Goal: Task Accomplishment & Management: Manage account settings

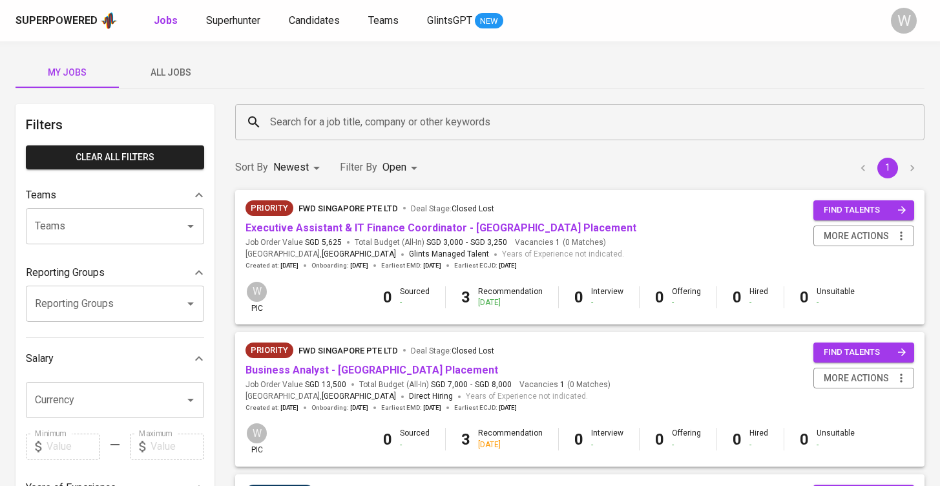
scroll to position [482, 0]
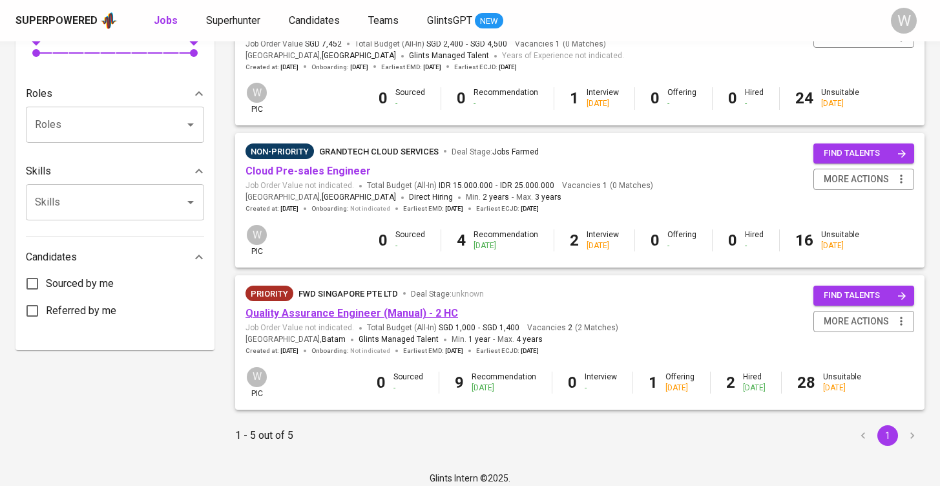
click at [332, 307] on link "Quality Assurance Engineer (Manual) - 2 HC" at bounding box center [351, 313] width 212 height 12
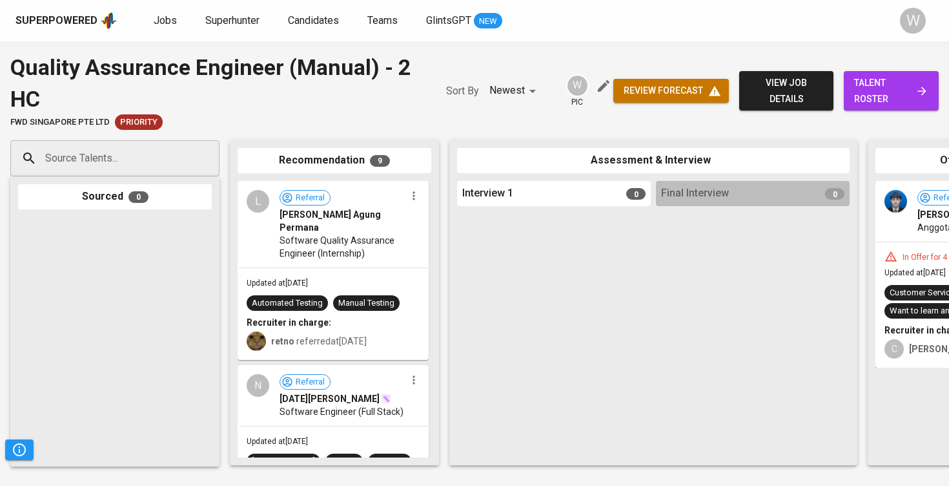
click at [870, 88] on span "talent roster" at bounding box center [891, 91] width 74 height 32
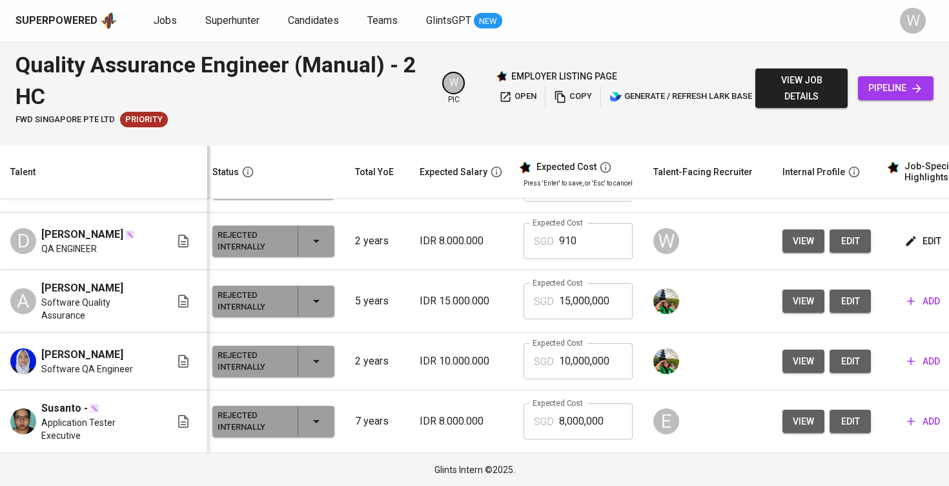
scroll to position [3030, 5]
click at [783, 253] on button "view" at bounding box center [804, 241] width 42 height 24
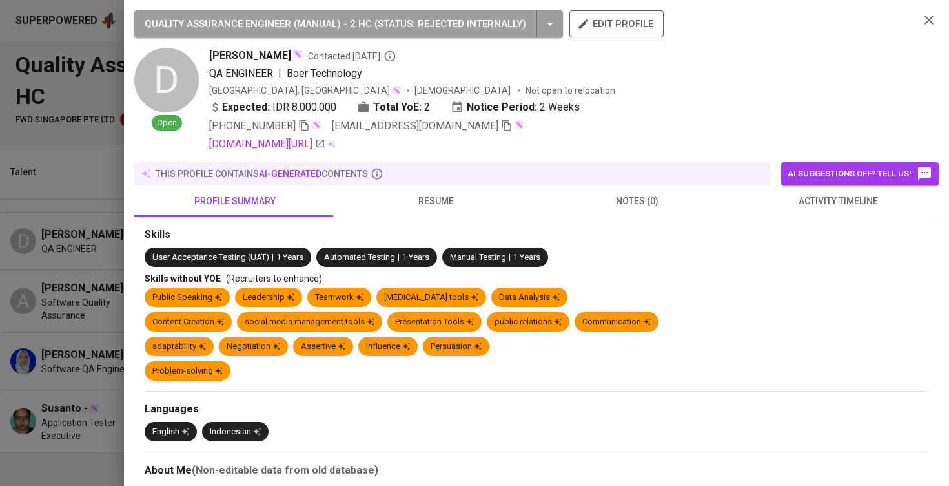
click at [430, 204] on span "resume" at bounding box center [437, 201] width 186 height 16
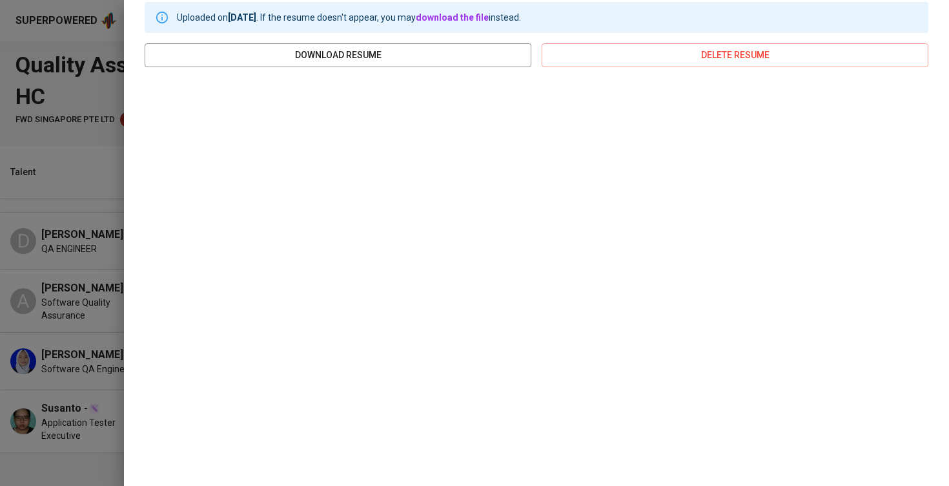
scroll to position [225, 0]
click at [101, 276] on div at bounding box center [474, 243] width 949 height 486
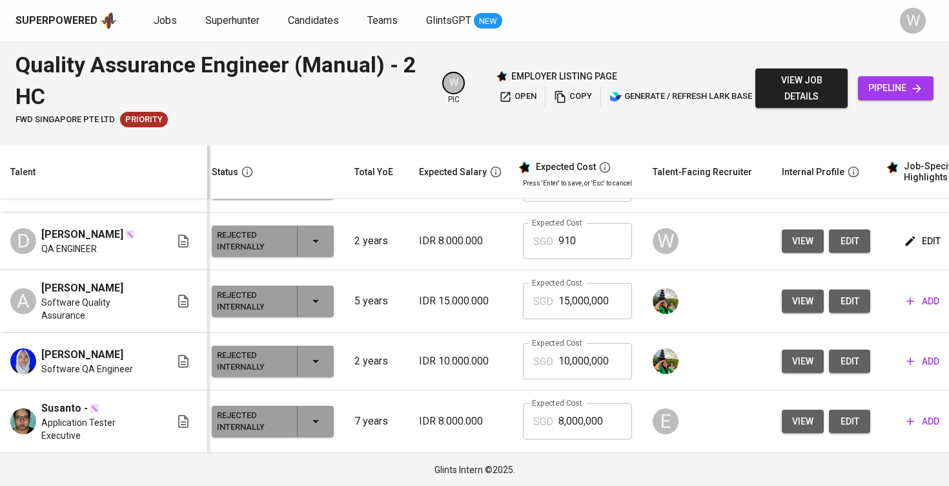
scroll to position [0, 0]
click at [166, 14] on span "Jobs" at bounding box center [165, 20] width 23 height 12
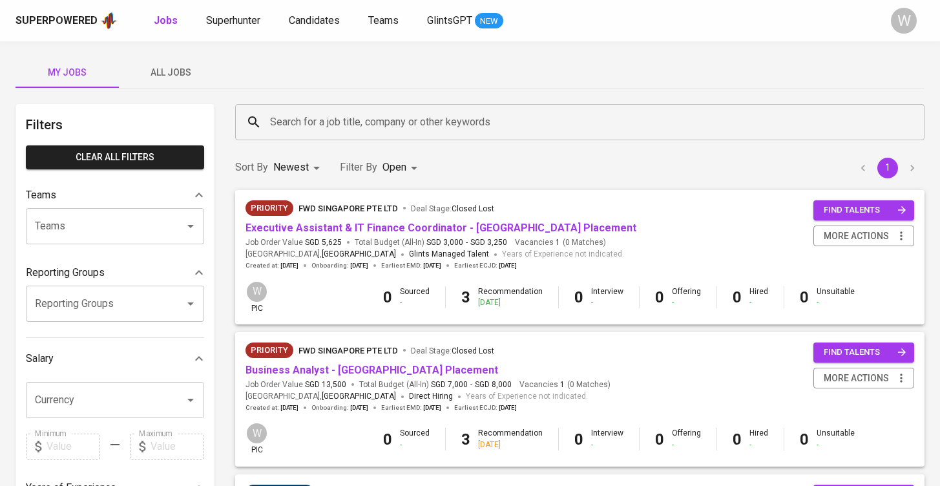
click at [400, 174] on body "Superpowered Jobs Superhunter Candidates Teams GlintsGPT NEW W My Jobs All Jobs…" at bounding box center [470, 488] width 940 height 977
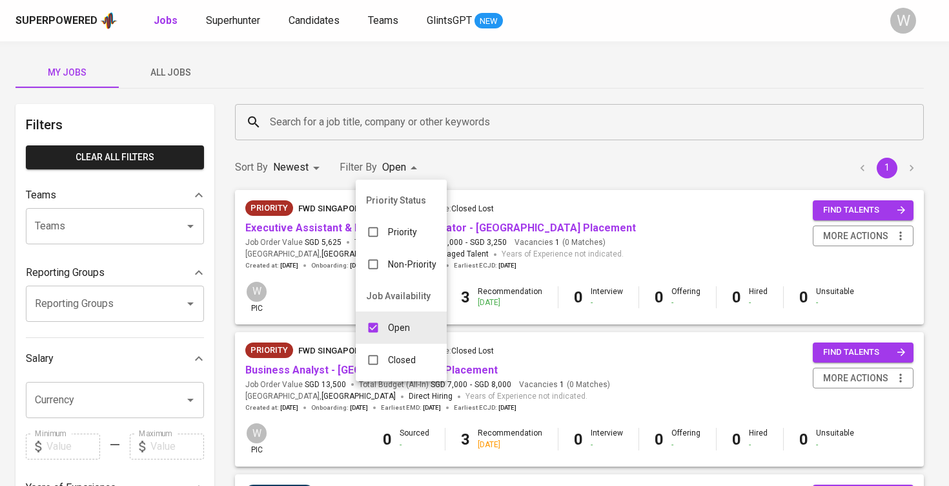
click at [400, 348] on div "Closed" at bounding box center [391, 359] width 70 height 25
type input "OPEN,CLOSE"
checkbox input "true"
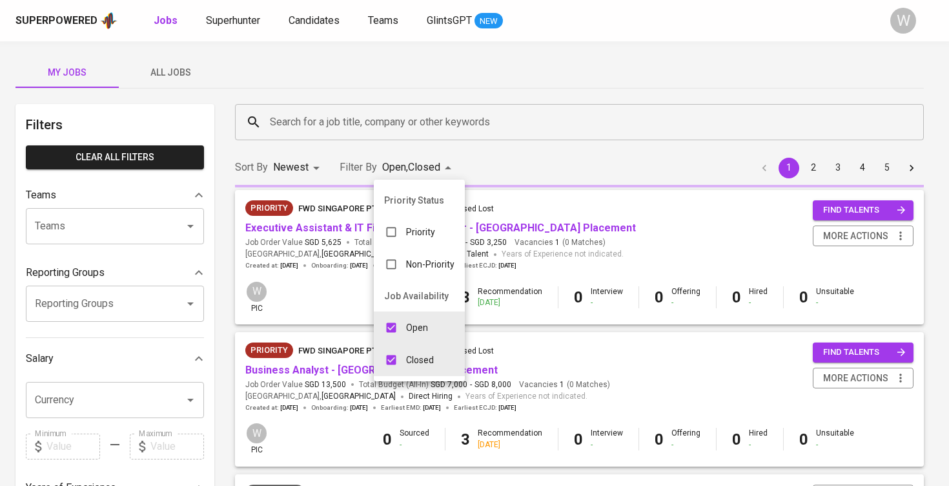
click at [397, 328] on input "checkbox" at bounding box center [391, 327] width 25 height 25
checkbox input "false"
type input "CLOSE"
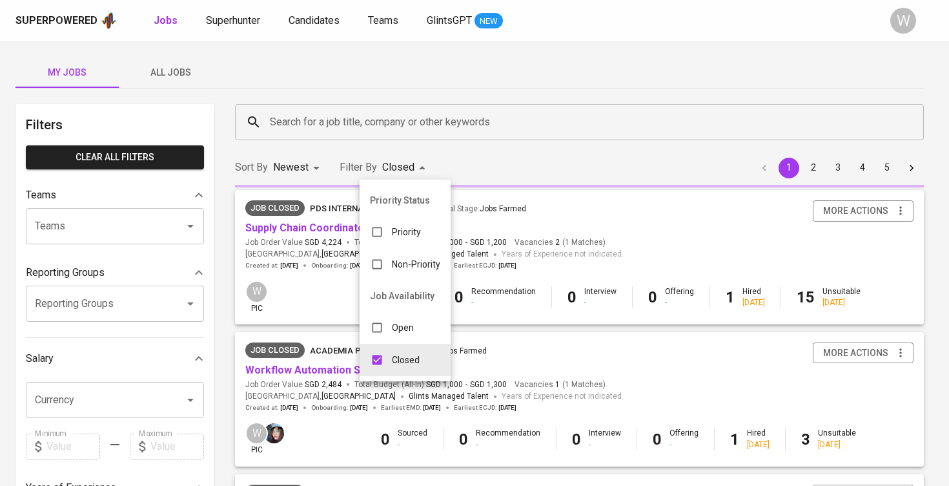
click at [313, 116] on div at bounding box center [474, 243] width 949 height 486
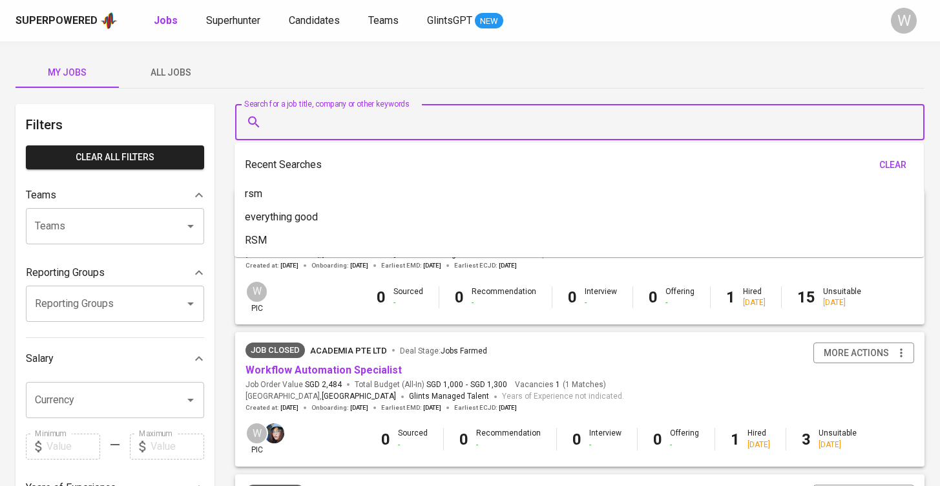
click at [313, 116] on input "Search for a job title, company or other keywords" at bounding box center [583, 122] width 632 height 25
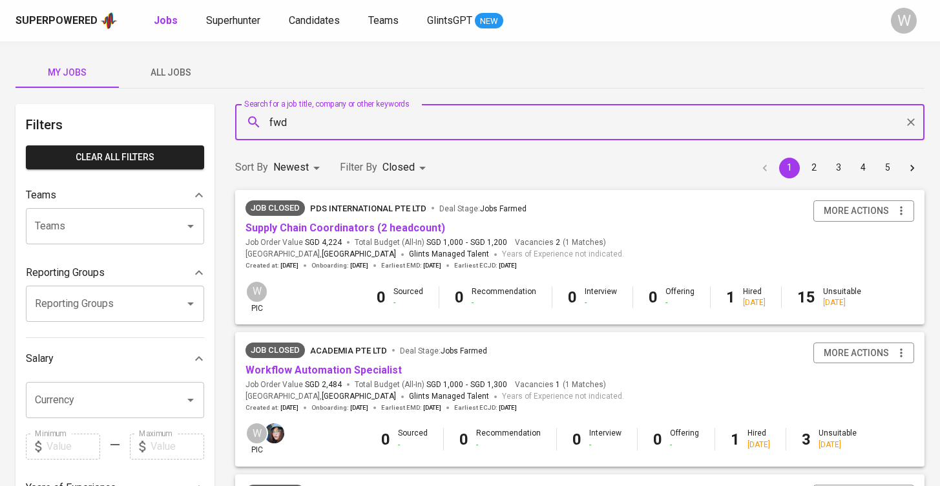
type input "fwd"
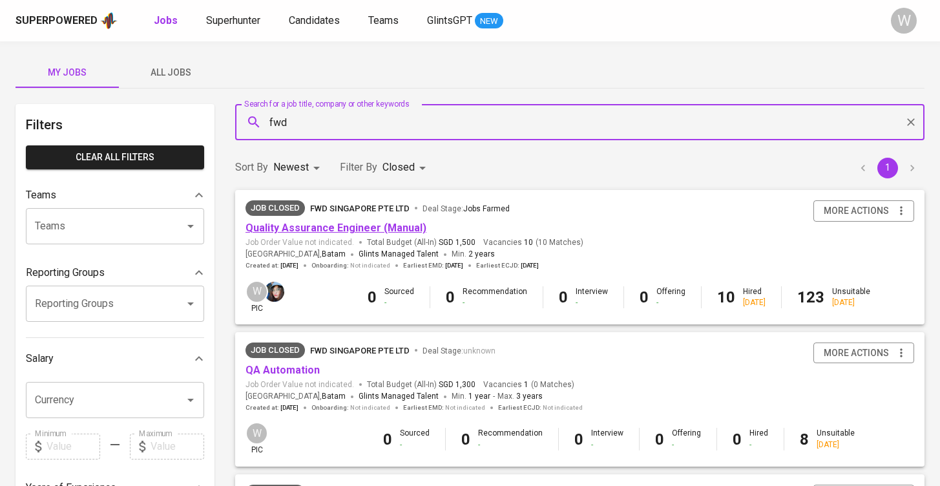
click at [336, 222] on link "Quality Assurance Engineer (Manual)" at bounding box center [335, 228] width 181 height 12
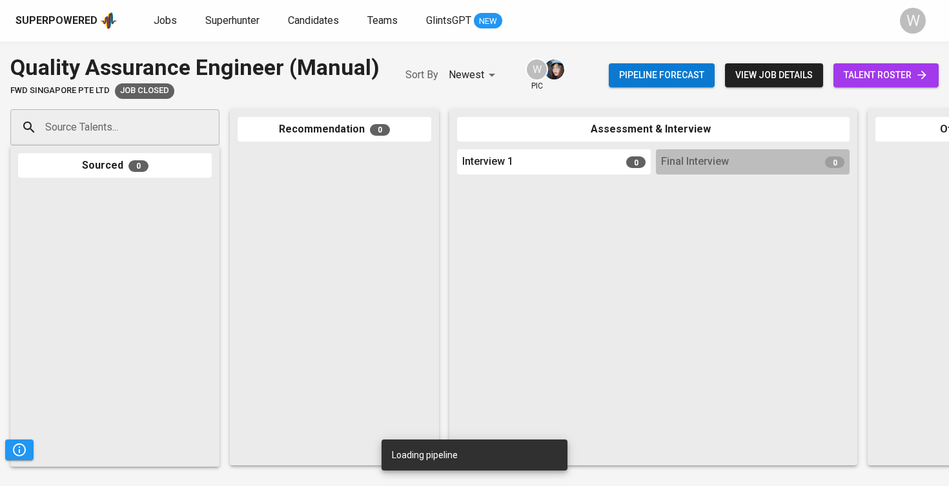
scroll to position [1, 1]
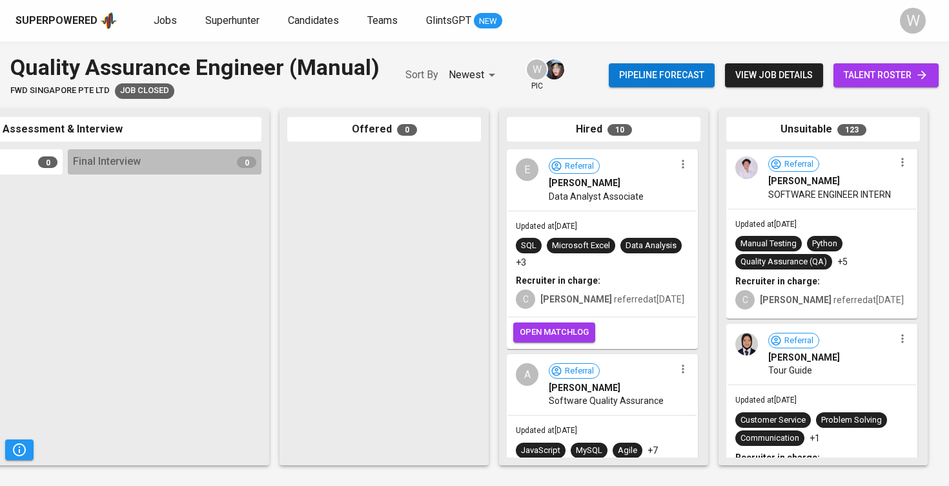
click at [878, 68] on span "talent roster" at bounding box center [886, 75] width 85 height 16
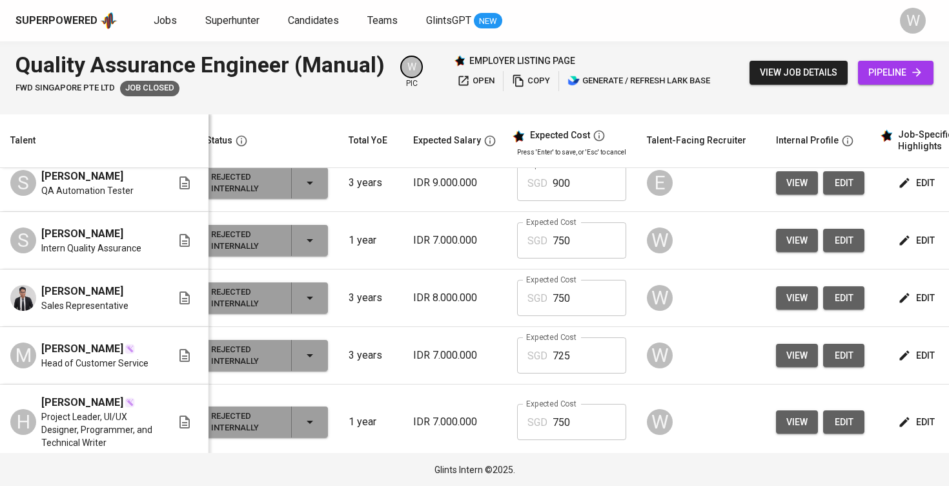
scroll to position [2291, 13]
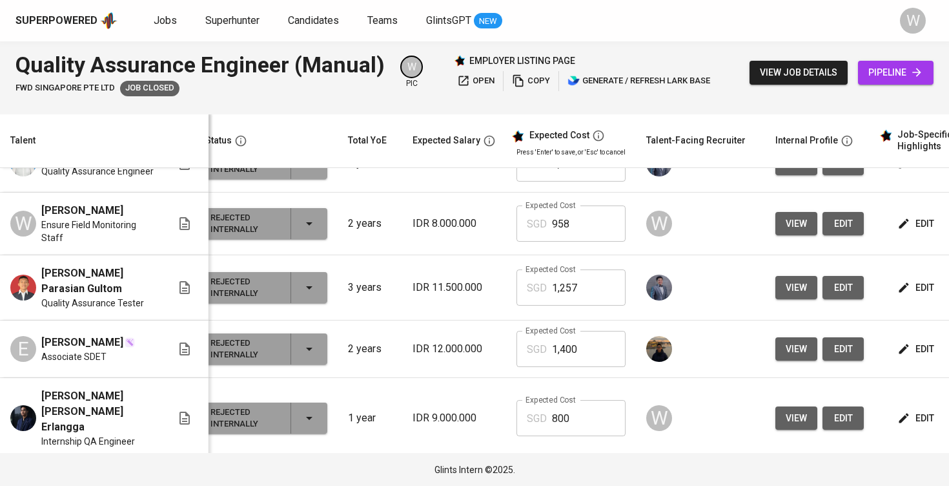
click at [786, 114] on span "view" at bounding box center [796, 106] width 21 height 16
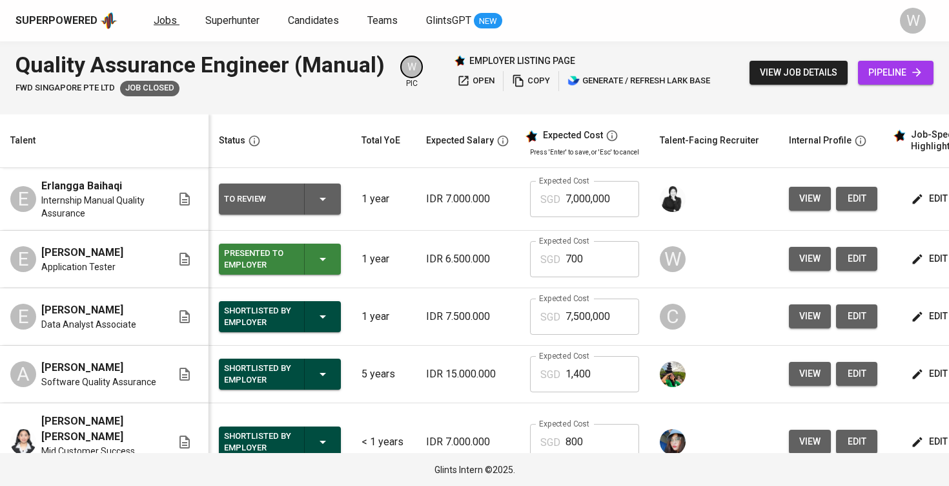
click at [170, 24] on span "Jobs" at bounding box center [165, 20] width 23 height 12
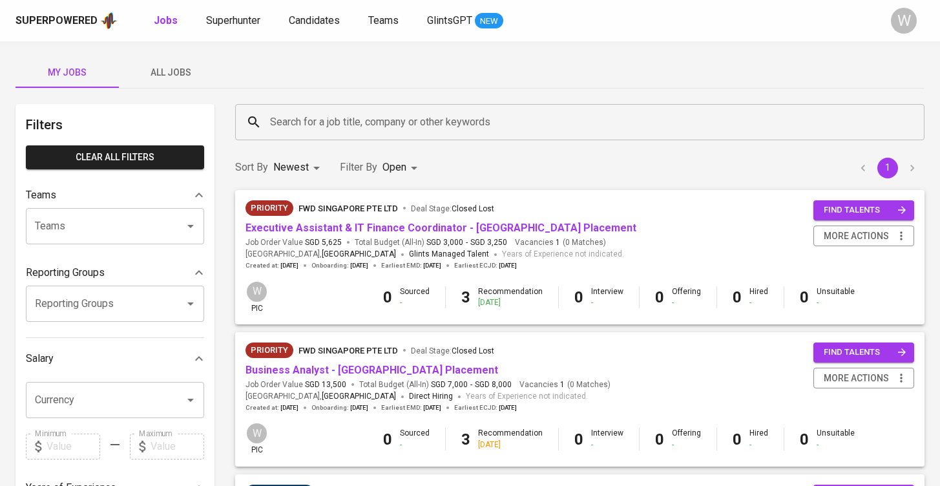
click at [203, 68] on span "All Jobs" at bounding box center [171, 73] width 88 height 16
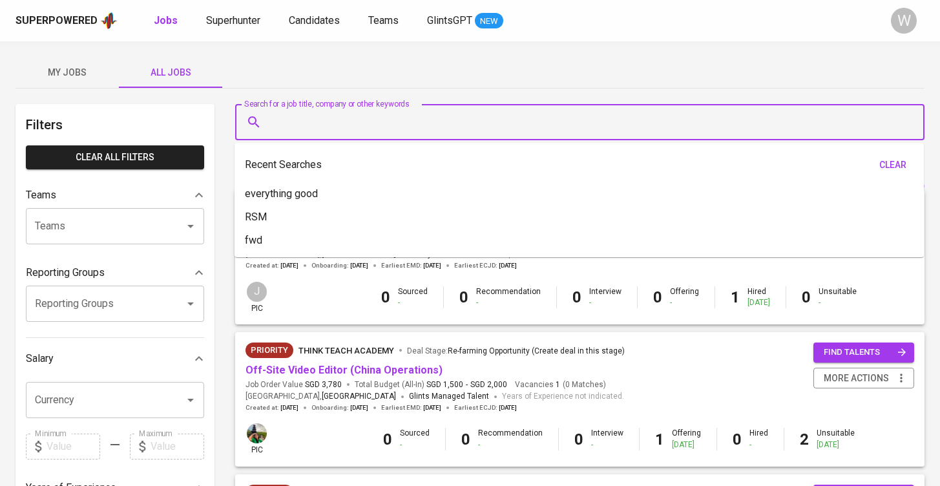
click at [312, 121] on input "Search for a job title, company or other keywords" at bounding box center [583, 122] width 632 height 25
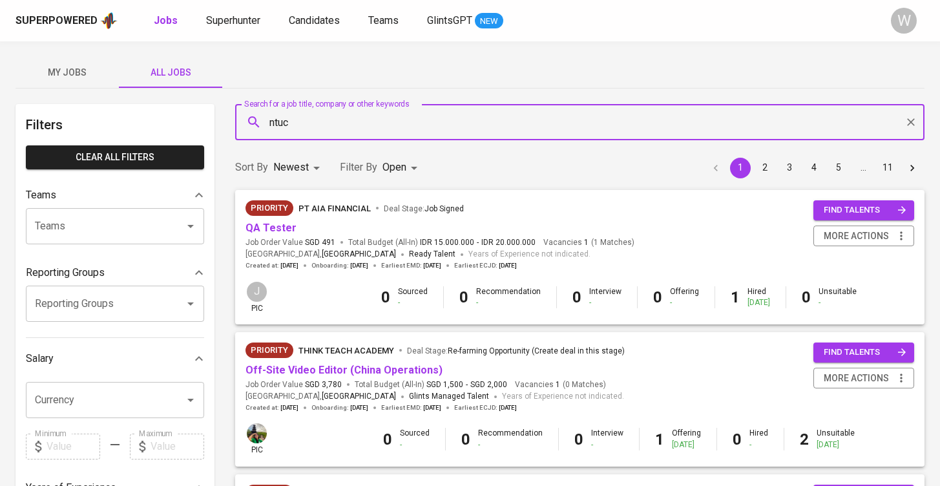
type input "ntuc"
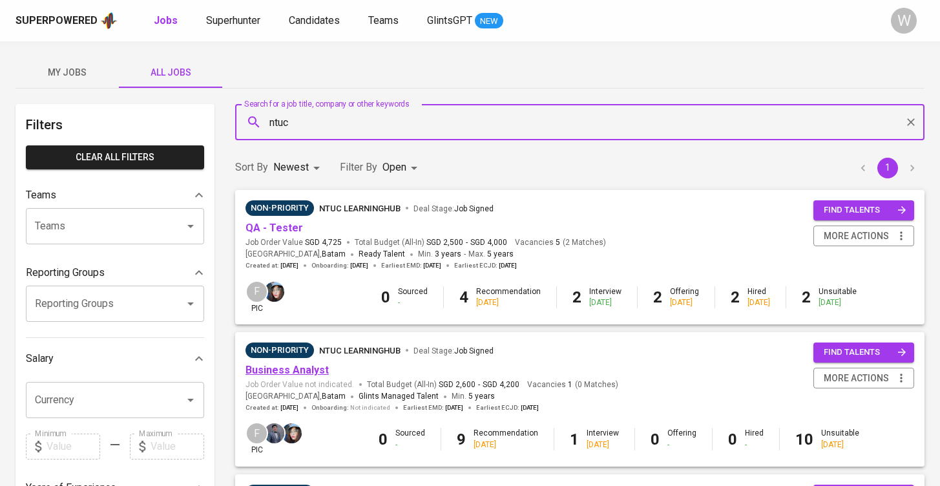
click at [278, 366] on link "Business Analyst" at bounding box center [286, 370] width 83 height 12
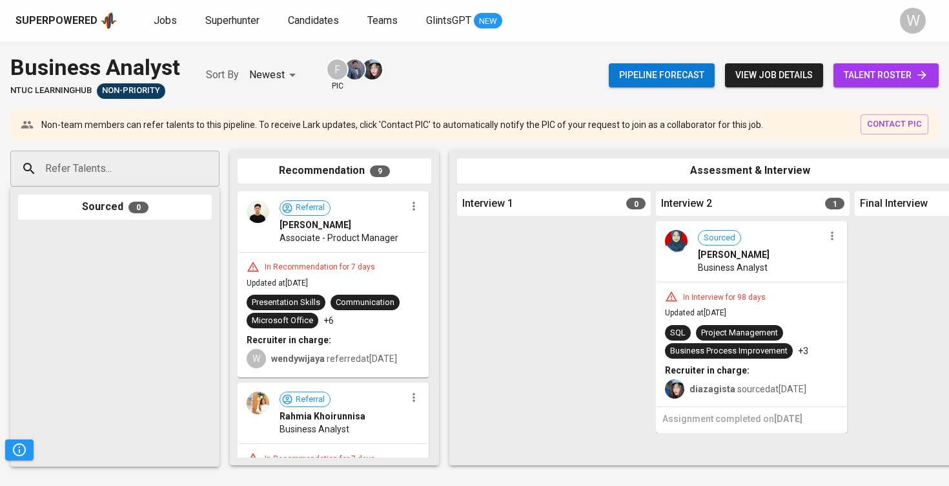
click at [395, 347] on div "W wendywijaya referred at Sep 12, 2025" at bounding box center [333, 357] width 173 height 22
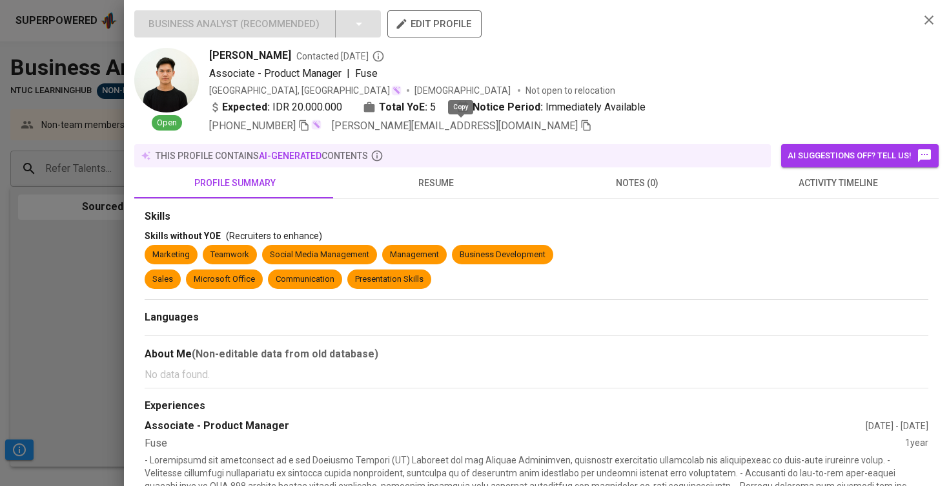
click at [582, 130] on icon "button" at bounding box center [586, 125] width 9 height 11
click at [61, 336] on div at bounding box center [474, 243] width 949 height 486
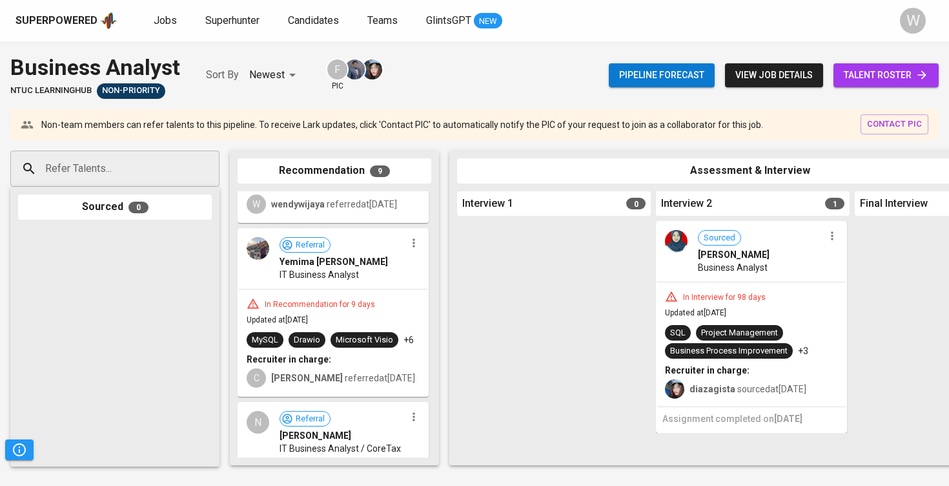
scroll to position [358, 0]
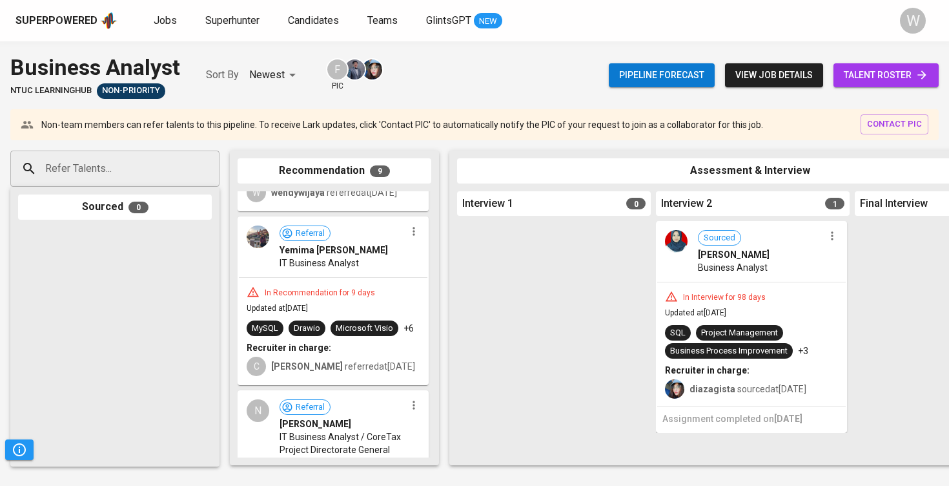
click at [314, 314] on div "In Recommendation for 9 days Updated at Sep 12, 2025 MySQL Drawio Microsoft Vis…" at bounding box center [333, 331] width 189 height 106
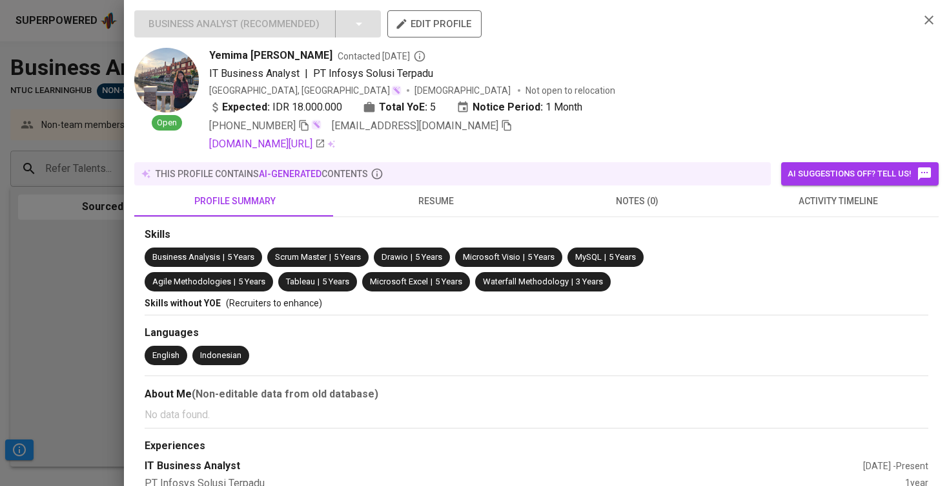
click at [399, 203] on span "resume" at bounding box center [437, 201] width 186 height 16
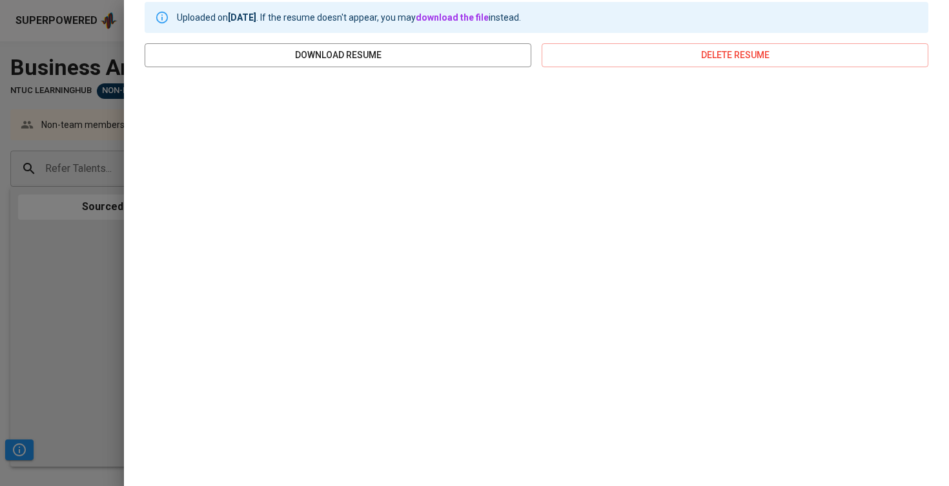
scroll to position [225, 0]
click at [79, 273] on div at bounding box center [474, 243] width 949 height 486
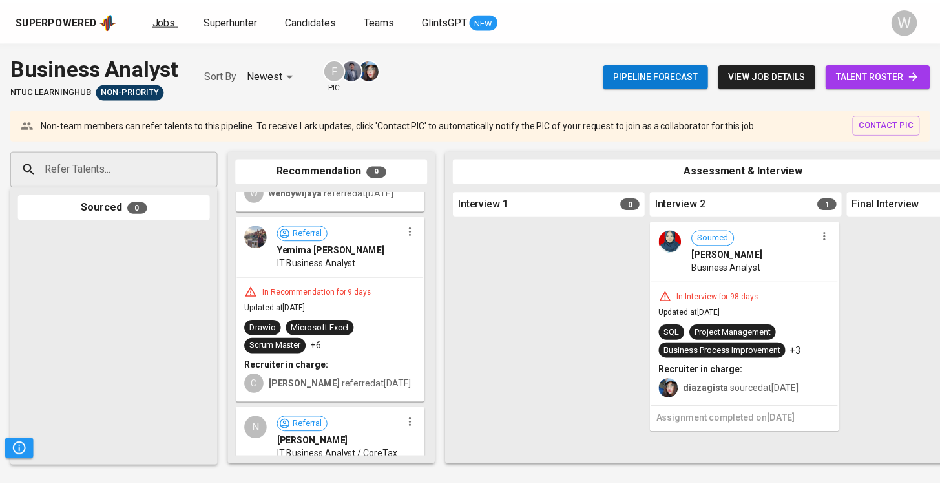
scroll to position [0, 0]
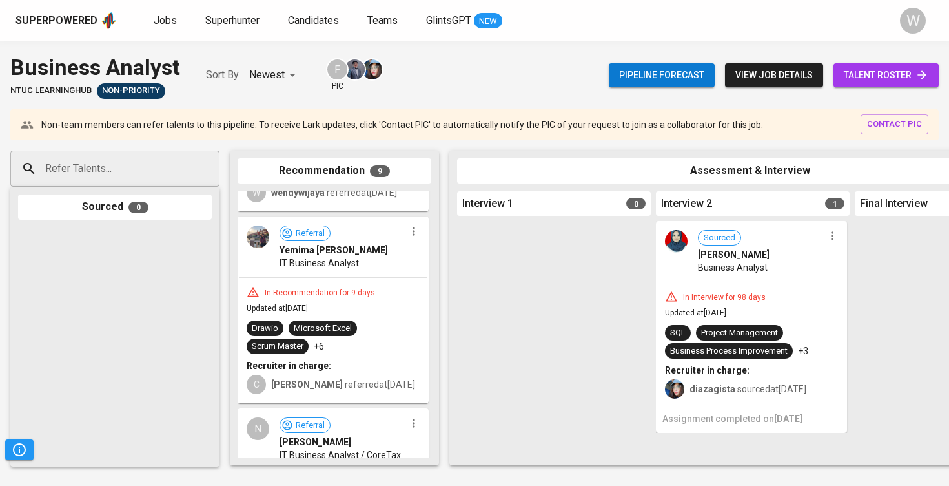
click at [161, 20] on span "Jobs" at bounding box center [165, 20] width 23 height 12
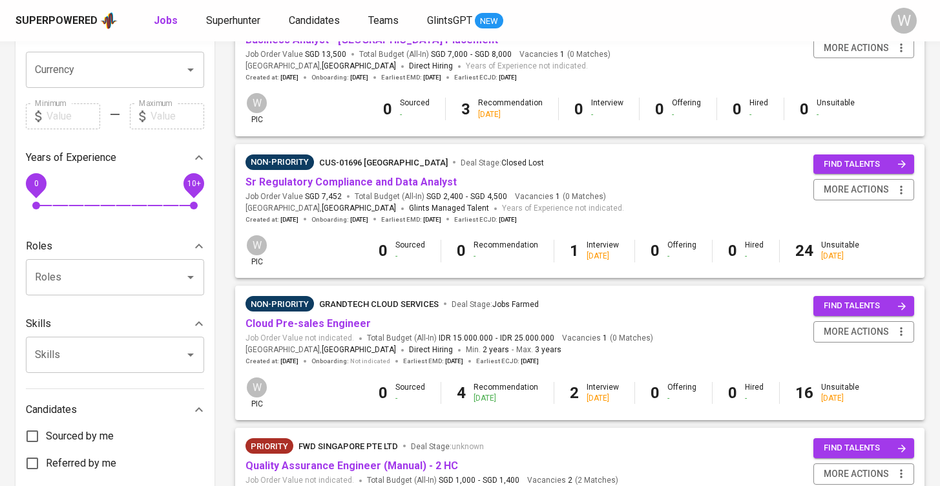
scroll to position [341, 0]
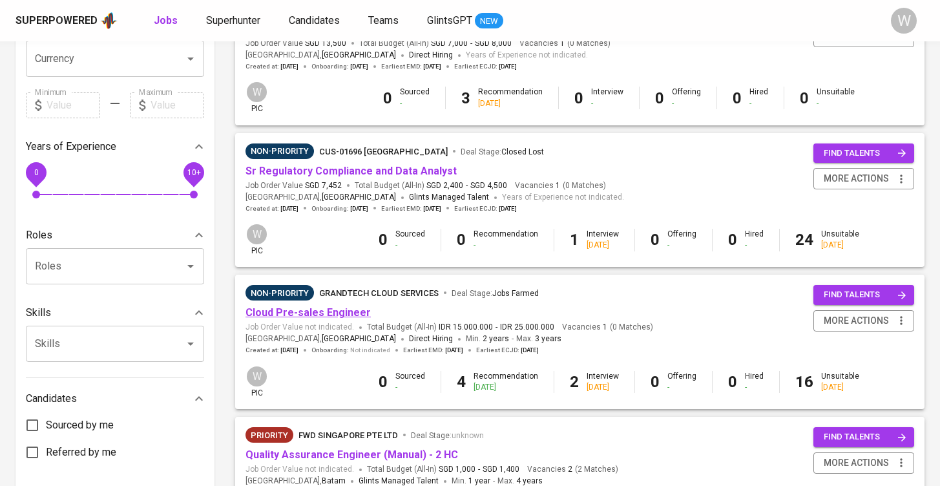
click at [331, 306] on link "Cloud Pre-sales Engineer" at bounding box center [307, 312] width 125 height 12
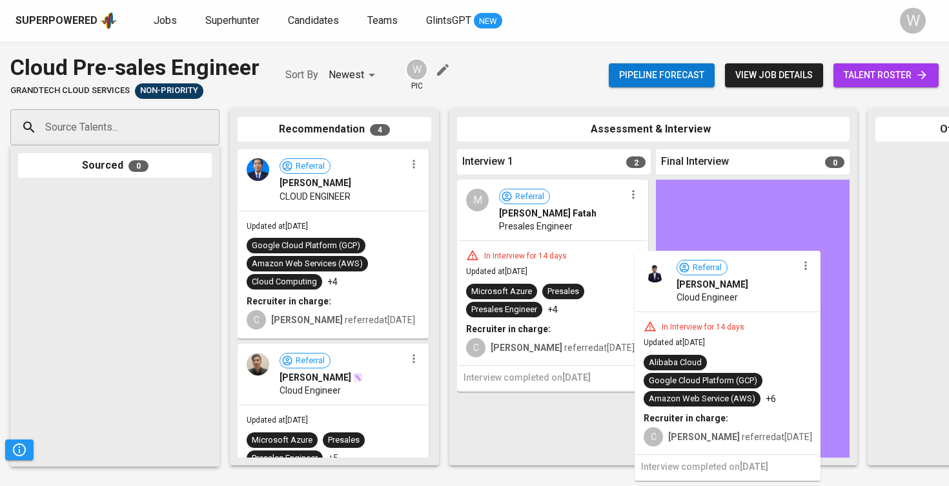
drag, startPoint x: 554, startPoint y: 245, endPoint x: 732, endPoint y: 270, distance: 179.3
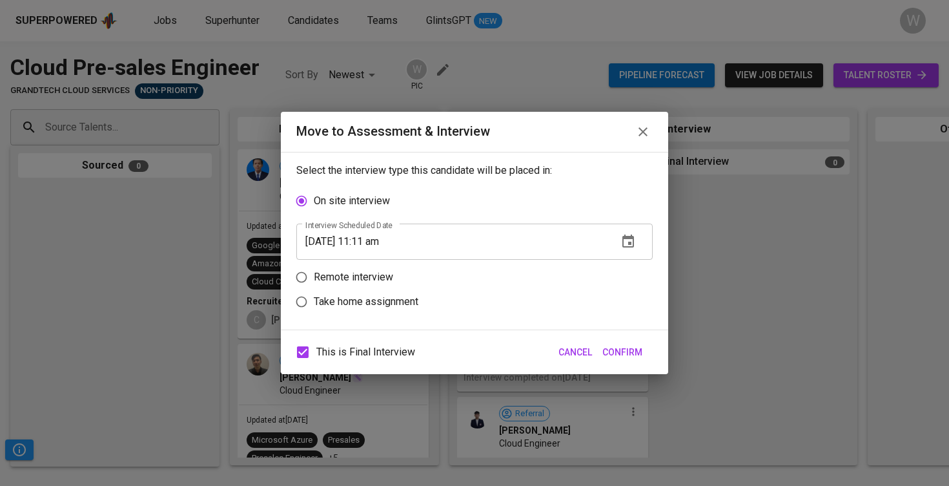
click at [351, 277] on p "Remote interview" at bounding box center [353, 276] width 79 height 15
click at [314, 277] on input "Remote interview" at bounding box center [301, 277] width 25 height 25
radio input "true"
click at [619, 350] on span "Confirm" at bounding box center [623, 352] width 40 height 16
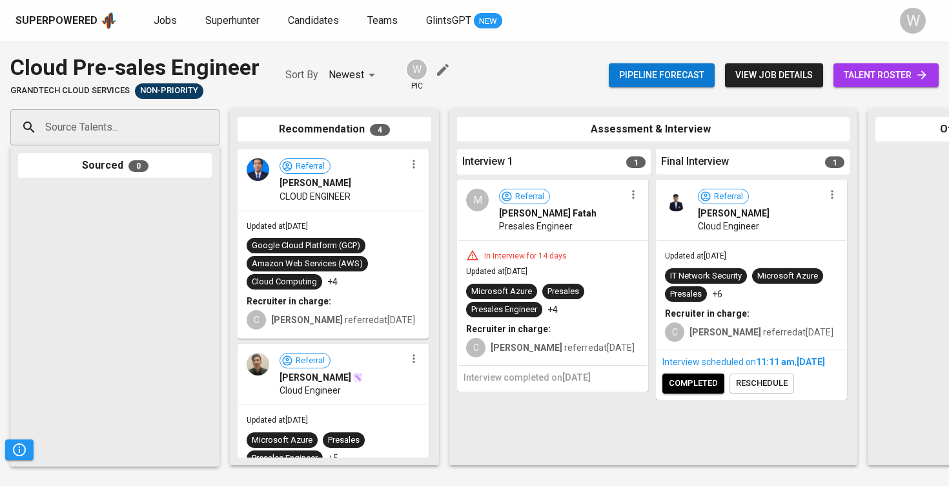
click at [638, 197] on icon "button" at bounding box center [633, 194] width 13 height 13
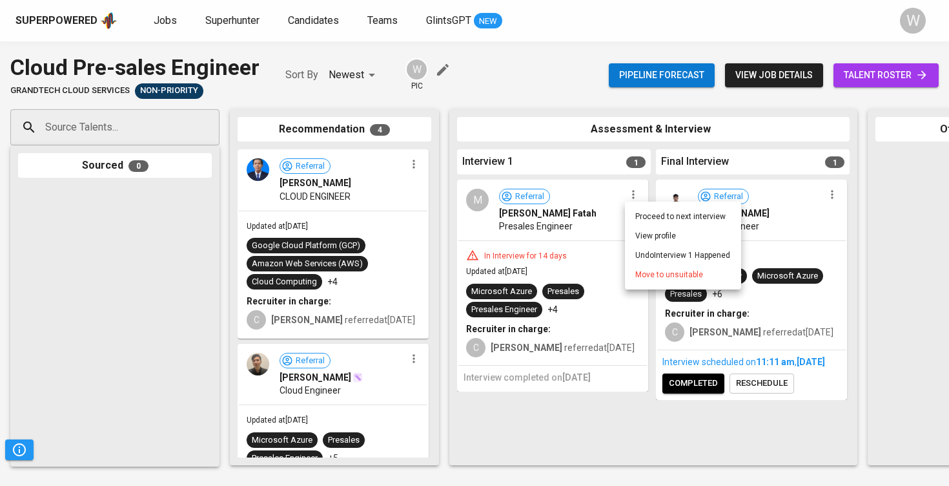
click at [657, 283] on li "Move to unsuitable" at bounding box center [683, 274] width 116 height 19
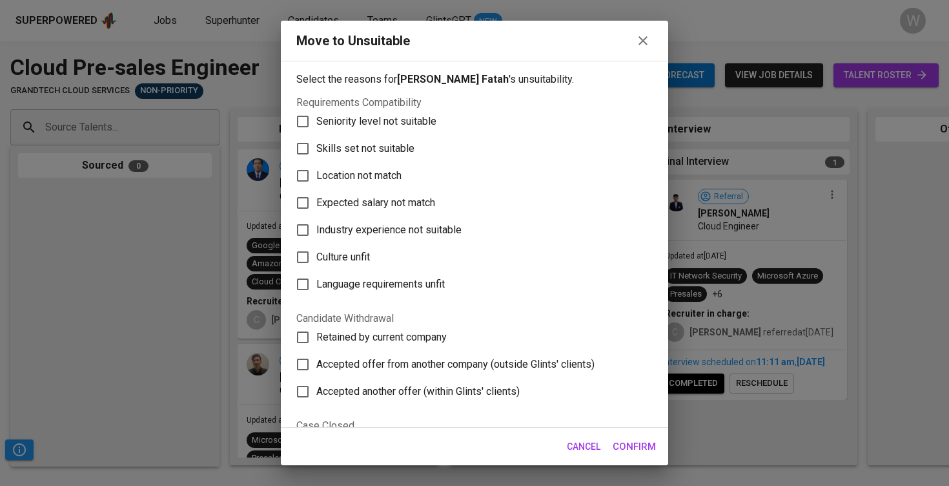
click at [384, 155] on span "Skills set not suitable" at bounding box center [365, 148] width 98 height 15
click at [316, 155] on input "Skills set not suitable" at bounding box center [302, 148] width 27 height 27
checkbox input "true"
click at [632, 442] on span "Confirm" at bounding box center [634, 446] width 43 height 17
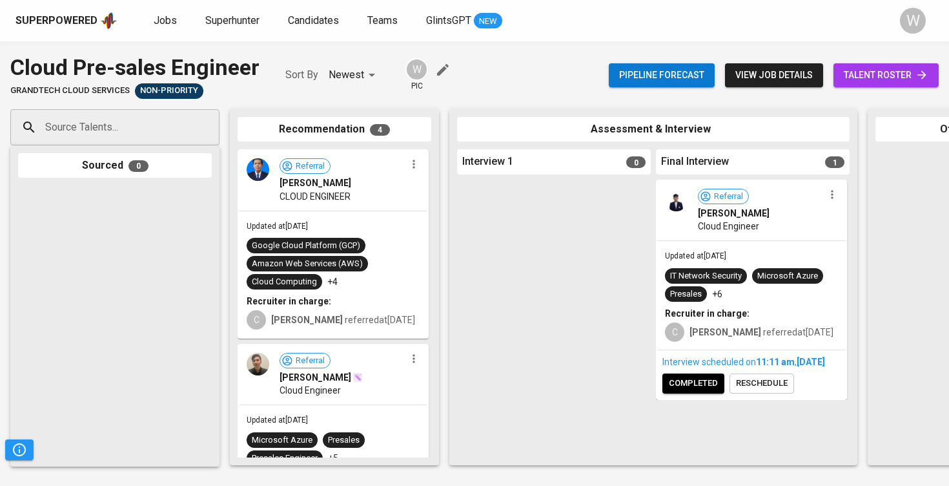
click at [751, 3] on div "Superpowered Jobs Superhunter Candidates Teams GlintsGPT NEW W" at bounding box center [474, 20] width 949 height 41
click at [163, 14] on span "Jobs" at bounding box center [165, 20] width 23 height 12
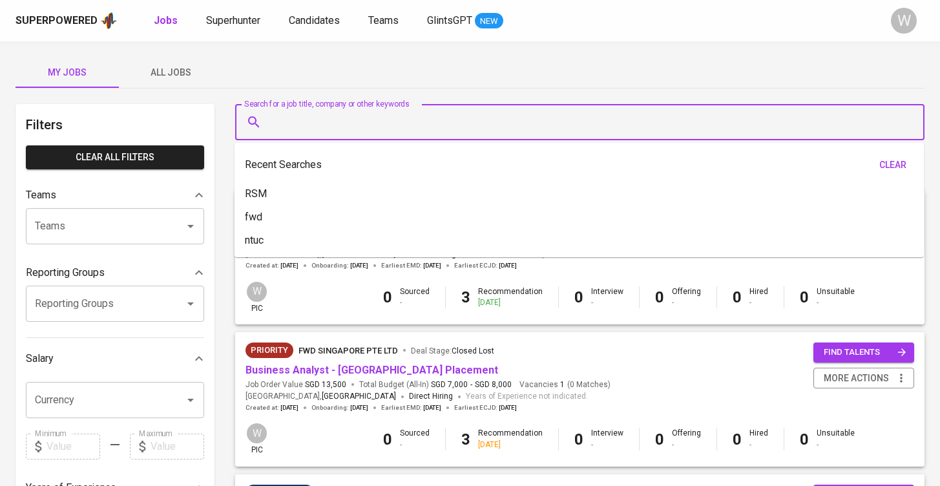
click at [349, 134] on input "Search for a job title, company or other keywords" at bounding box center [583, 122] width 632 height 25
click at [301, 87] on div "My Jobs All Jobs" at bounding box center [469, 72] width 909 height 31
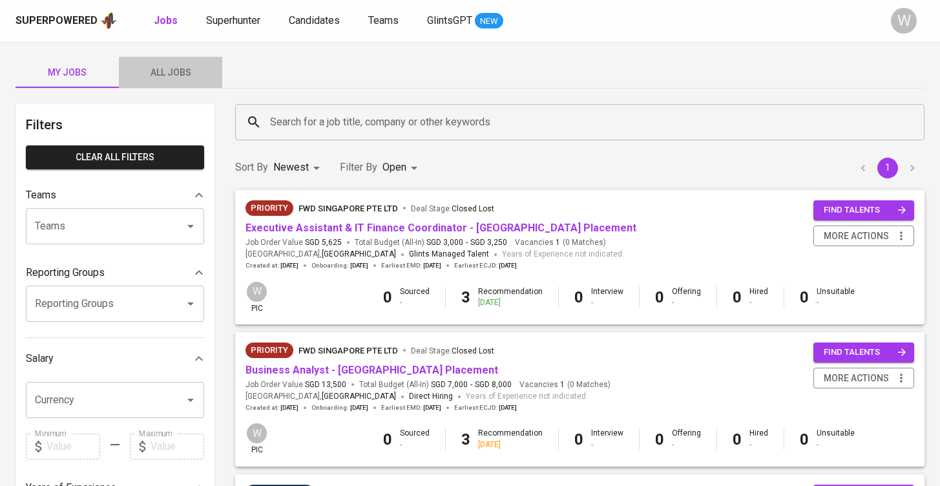
click at [155, 68] on span "All Jobs" at bounding box center [171, 73] width 88 height 16
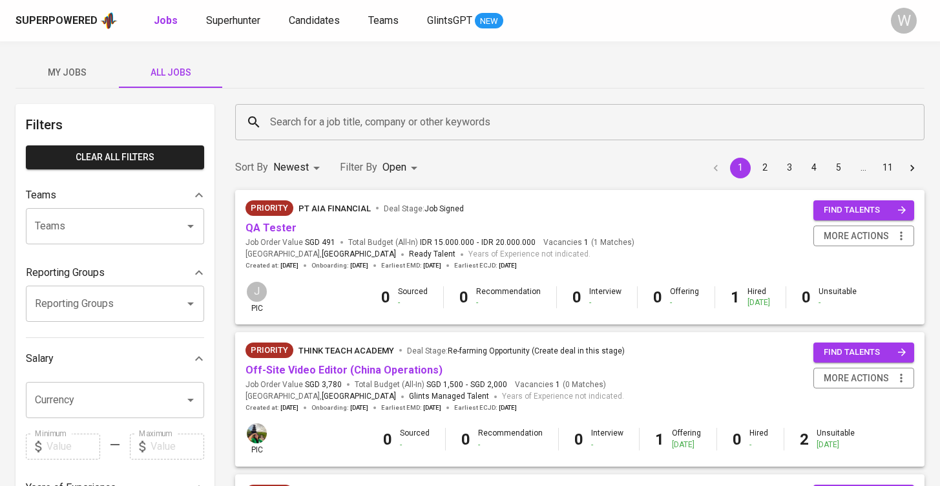
click at [76, 76] on span "My Jobs" at bounding box center [67, 73] width 88 height 16
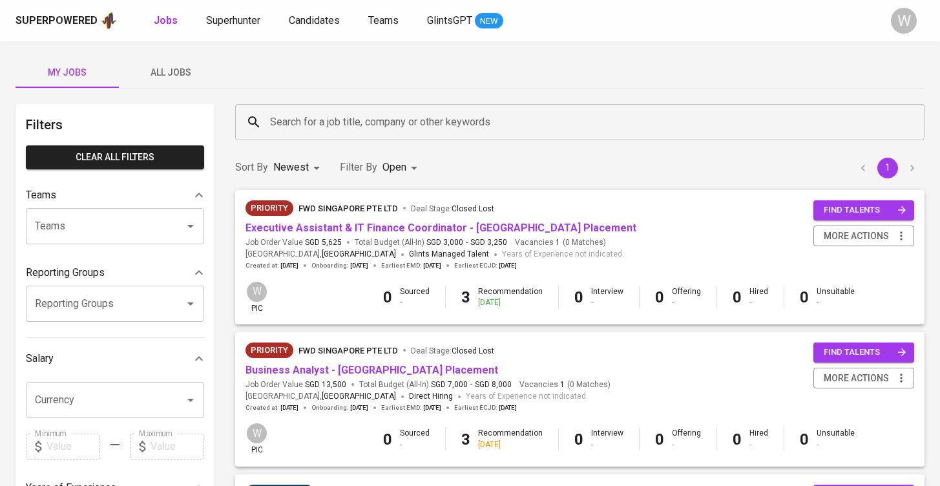
click at [291, 93] on div "My Jobs All Jobs Filters Clear All filters Teams Teams Teams Reporting Groups R…" at bounding box center [470, 492] width 940 height 902
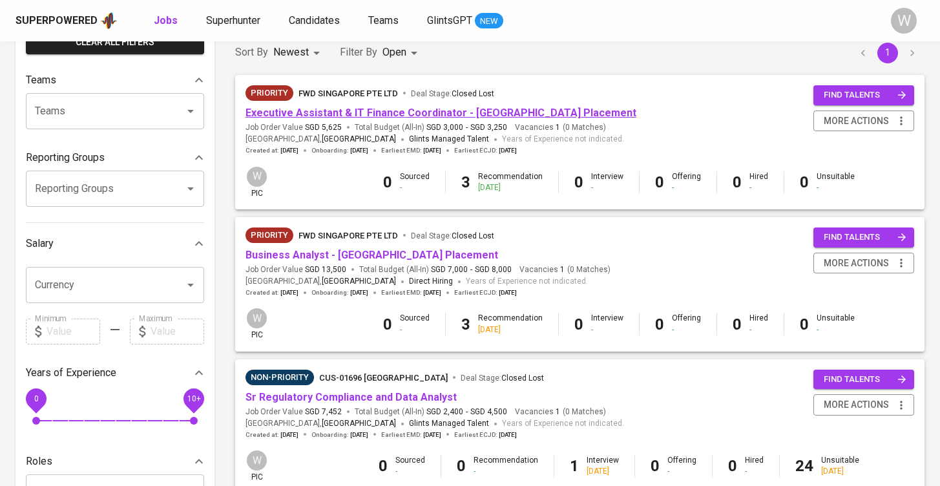
click at [309, 110] on link "Executive Assistant & IT Finance Coordinator - [GEOGRAPHIC_DATA] Placement" at bounding box center [440, 113] width 391 height 12
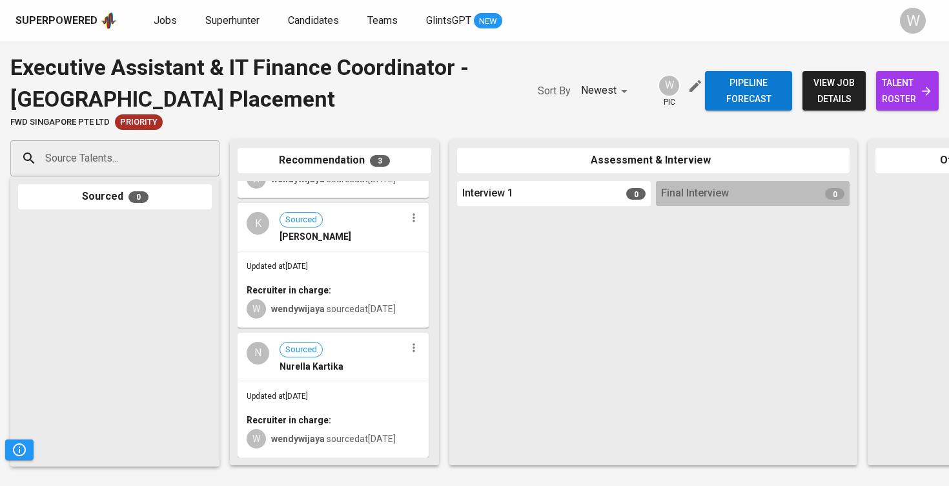
scroll to position [129, 0]
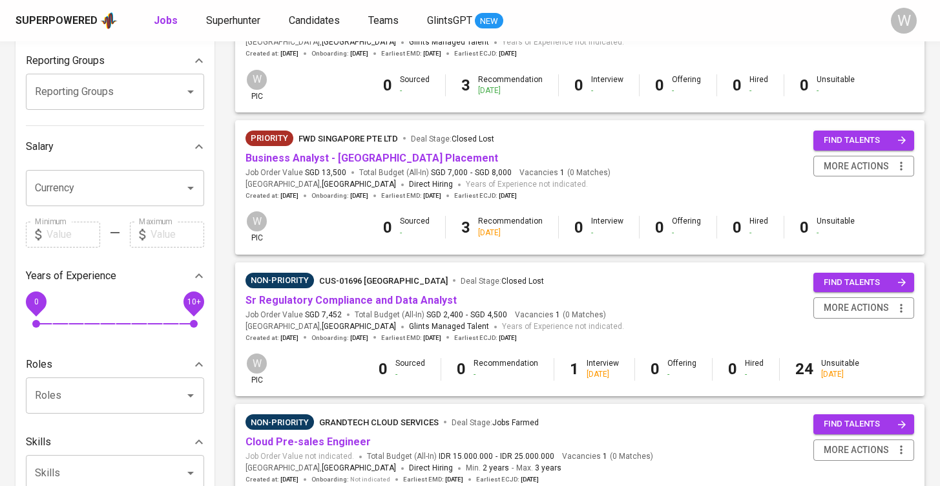
scroll to position [214, 0]
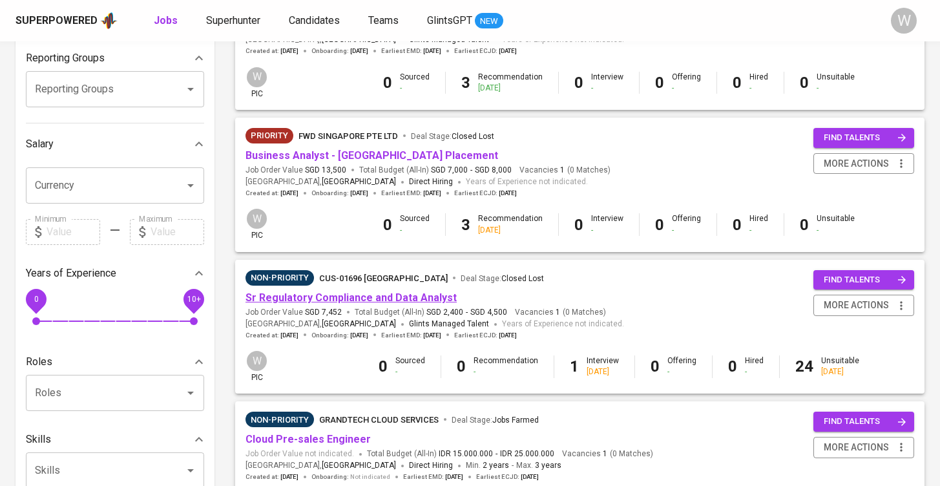
click at [365, 296] on link "Sr Regulatory Compliance and Data Analyst" at bounding box center [350, 297] width 211 height 12
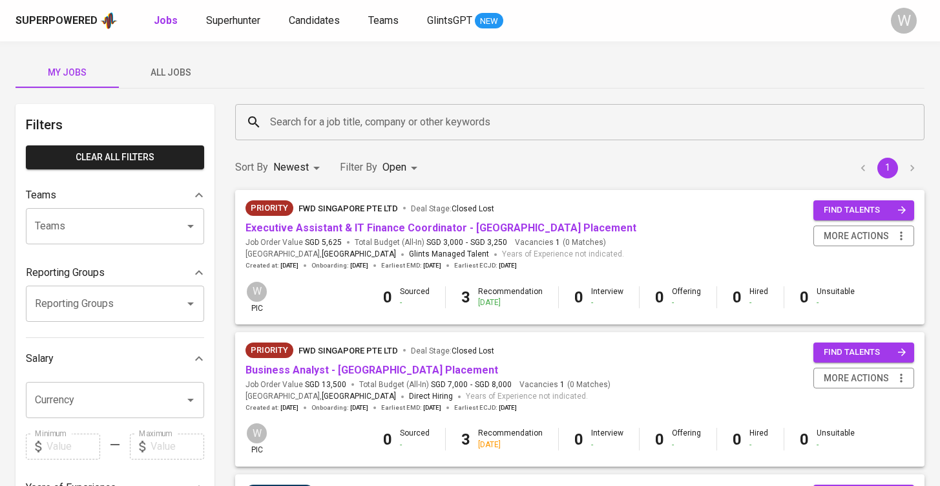
click at [191, 72] on span "All Jobs" at bounding box center [171, 73] width 88 height 16
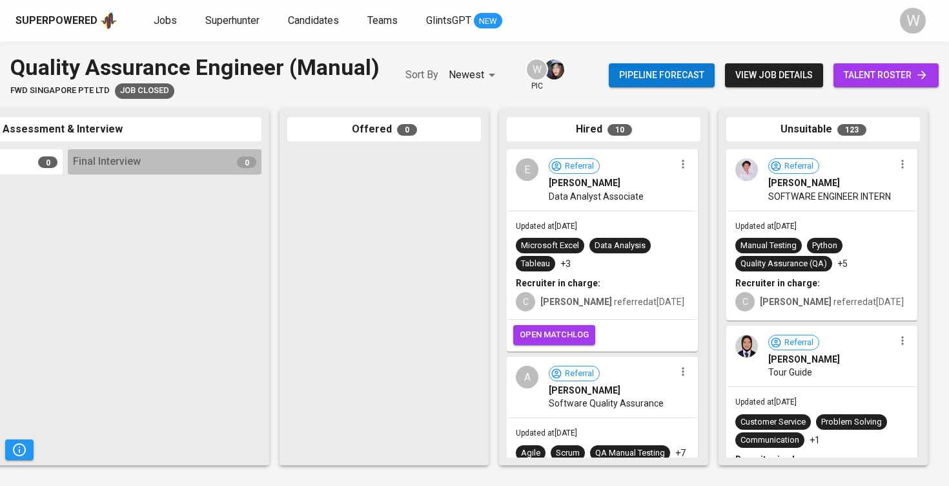
click at [869, 72] on span "talent roster" at bounding box center [886, 75] width 85 height 16
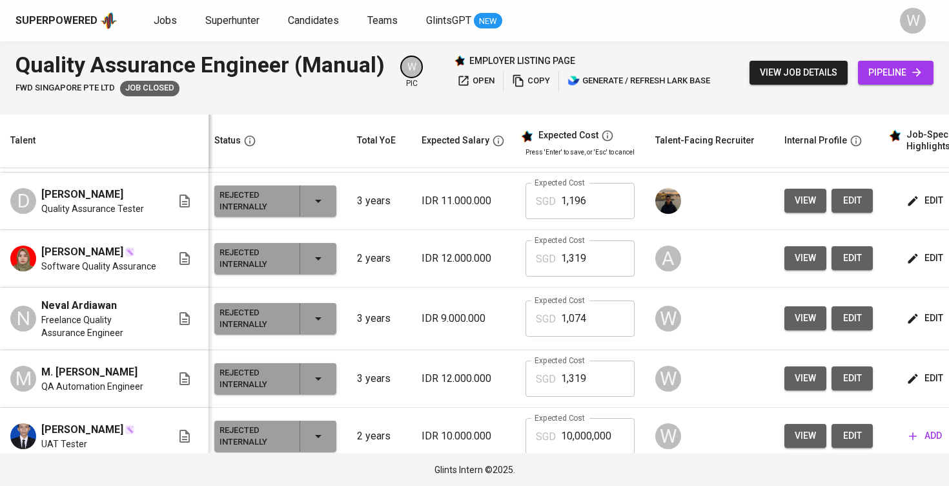
scroll to position [0, 5]
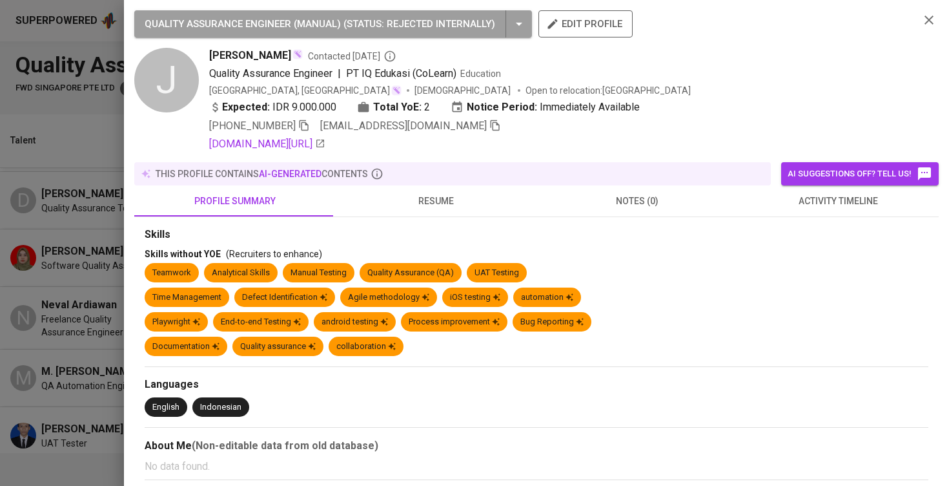
click at [464, 189] on button "resume" at bounding box center [436, 200] width 201 height 31
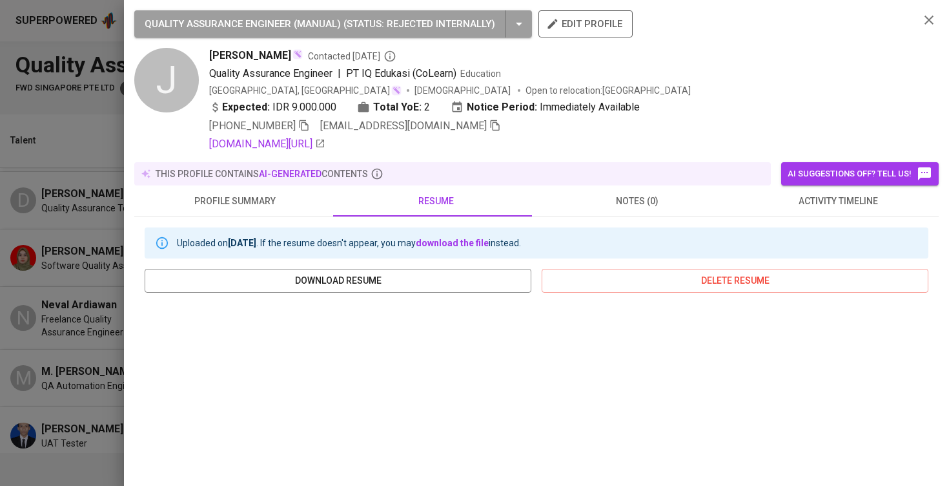
click at [462, 200] on span "resume" at bounding box center [437, 201] width 186 height 16
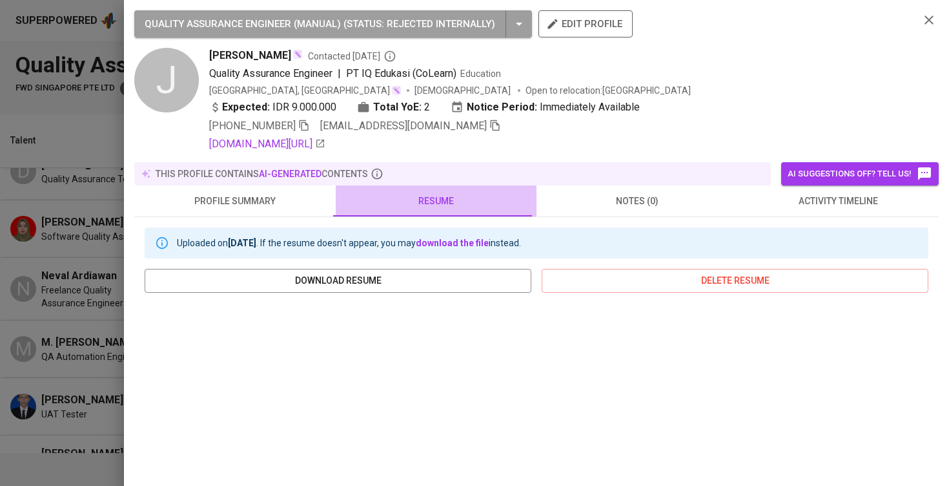
click at [462, 196] on span "resume" at bounding box center [437, 201] width 186 height 16
click at [460, 199] on span "resume" at bounding box center [437, 201] width 186 height 16
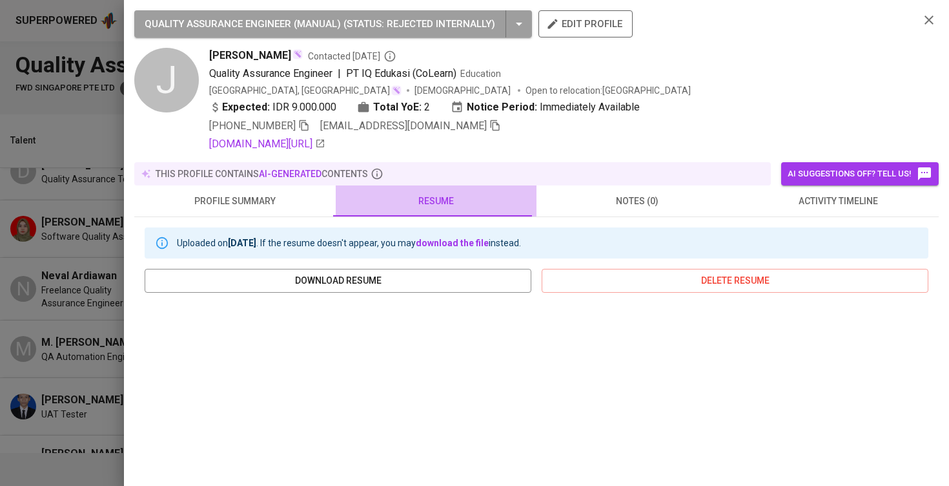
click at [454, 202] on span "resume" at bounding box center [437, 201] width 186 height 16
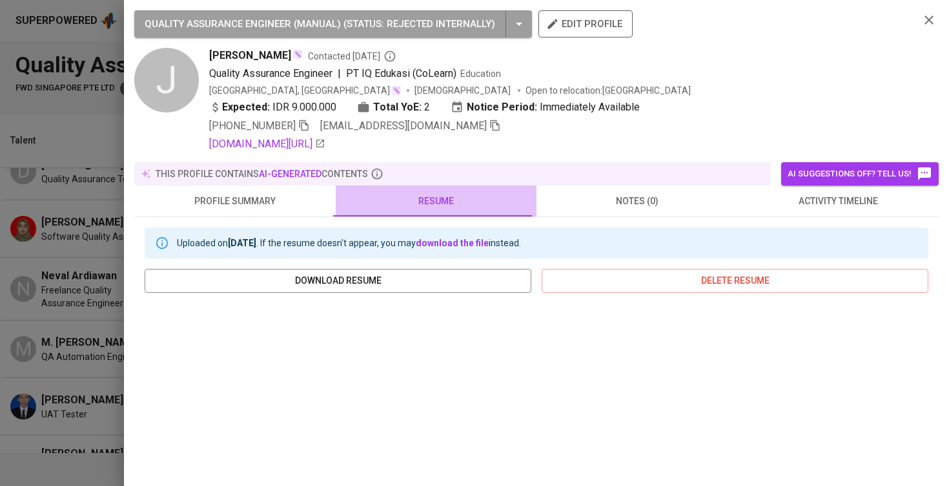
click at [454, 202] on span "resume" at bounding box center [437, 201] width 186 height 16
click at [430, 194] on span "resume" at bounding box center [437, 201] width 186 height 16
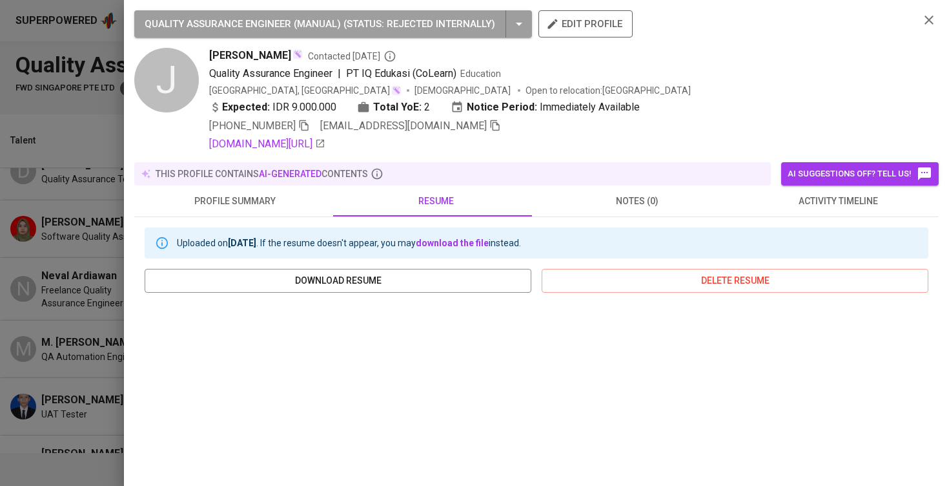
click at [811, 211] on button "activity timeline" at bounding box center [838, 200] width 201 height 31
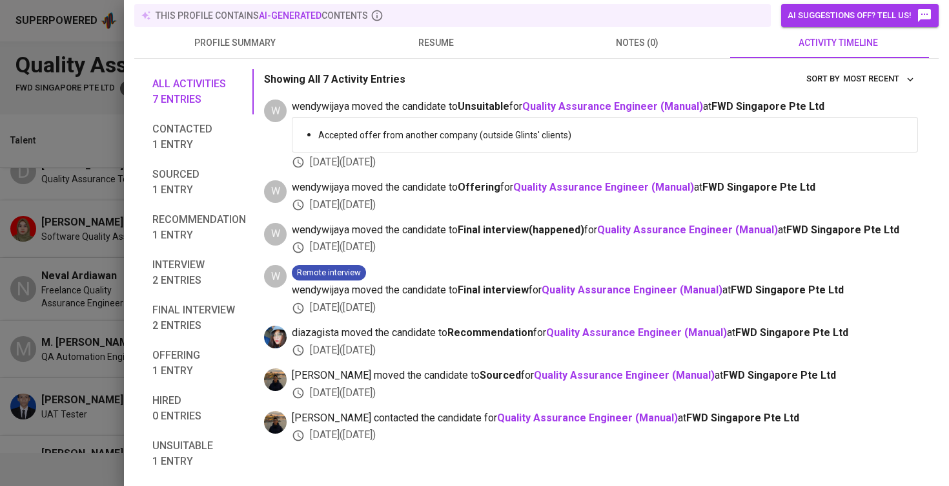
scroll to position [0, 0]
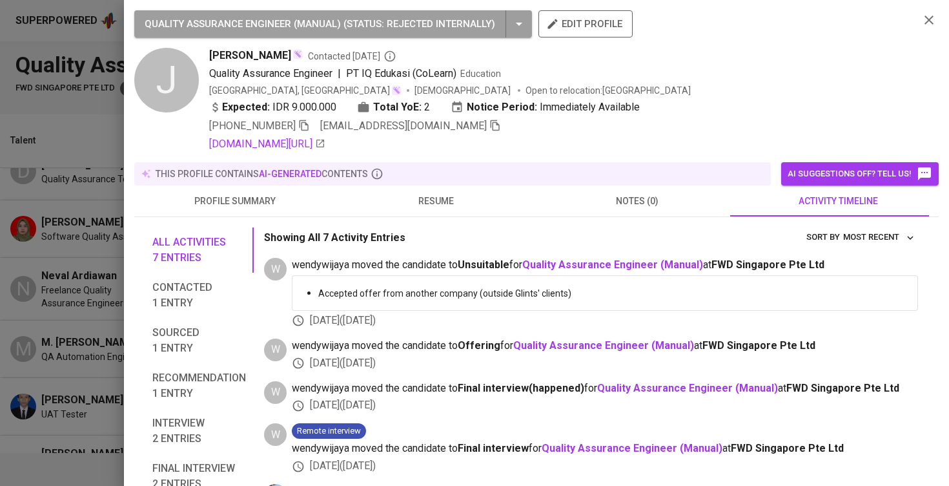
click at [451, 218] on div "All activities 7 entries Contacted 1 entry Sourced 1 entry Recommendation 1 ent…" at bounding box center [536, 425] width 805 height 417
click at [450, 198] on span "resume" at bounding box center [437, 201] width 186 height 16
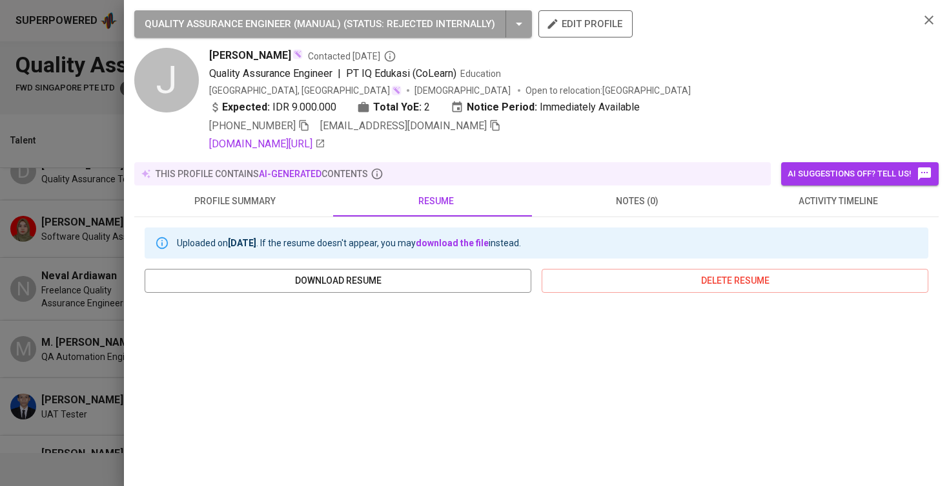
click at [491, 123] on icon "button" at bounding box center [495, 125] width 9 height 11
click at [117, 278] on div at bounding box center [474, 243] width 949 height 486
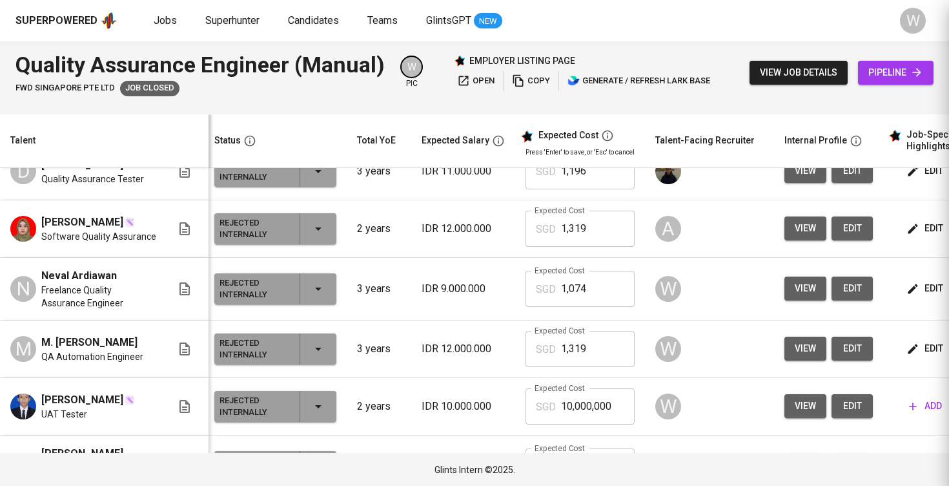
click at [74, 293] on div at bounding box center [474, 243] width 949 height 486
click at [914, 22] on div "W" at bounding box center [913, 21] width 26 height 26
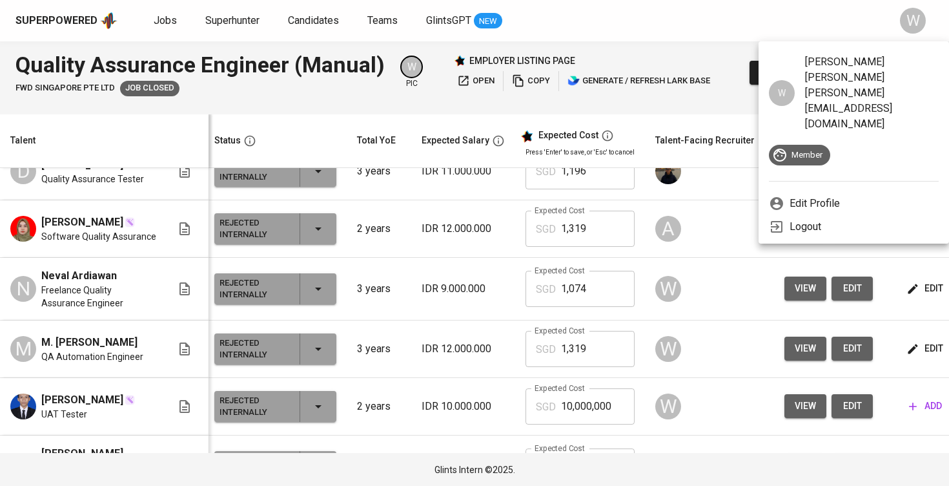
click at [403, 311] on div at bounding box center [474, 243] width 949 height 486
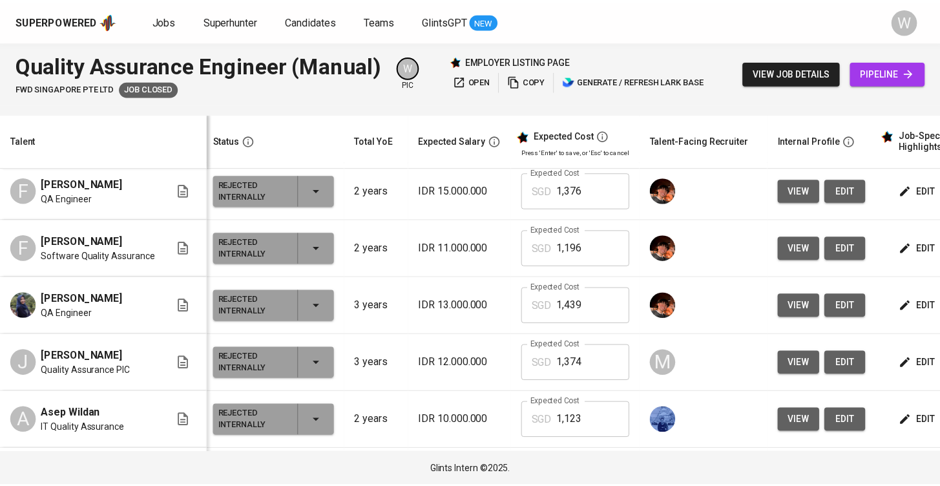
scroll to position [7930, 4]
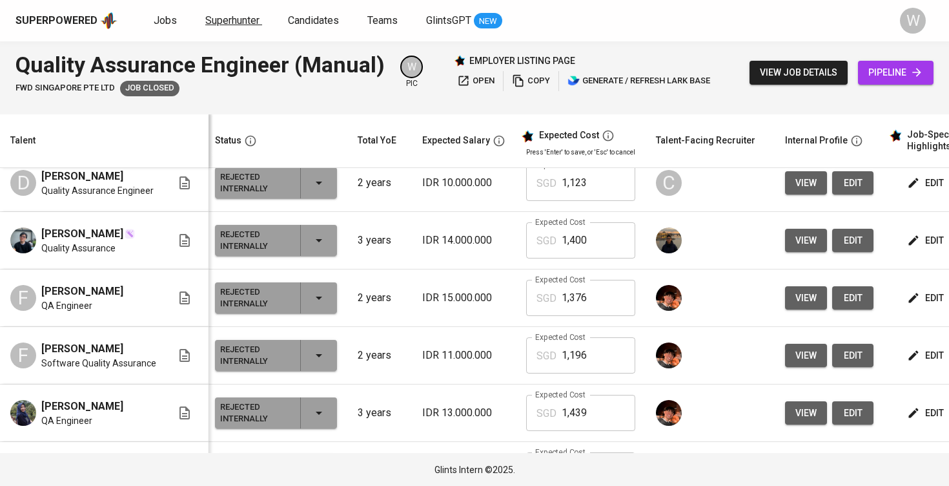
click at [212, 25] on span "Superhunter" at bounding box center [232, 20] width 54 height 12
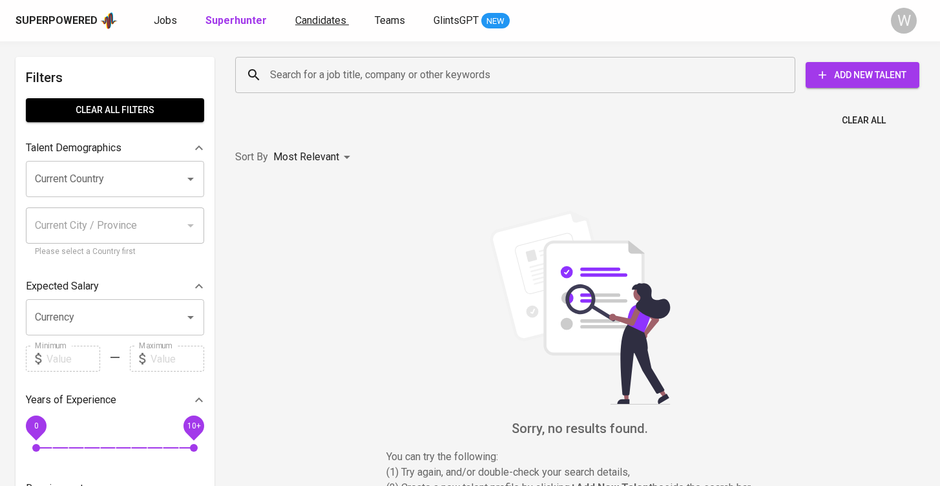
click at [315, 17] on span "Candidates" at bounding box center [320, 20] width 51 height 12
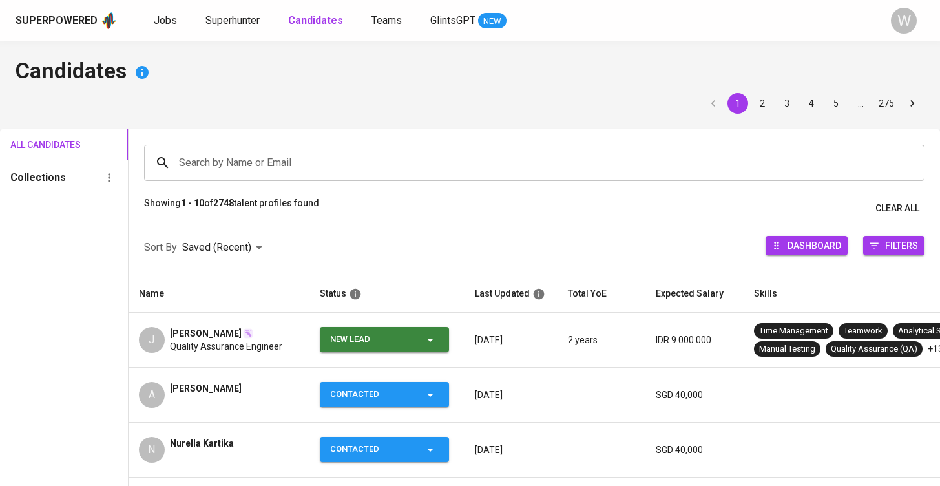
click at [304, 171] on input "Search by Name or Email" at bounding box center [537, 162] width 723 height 25
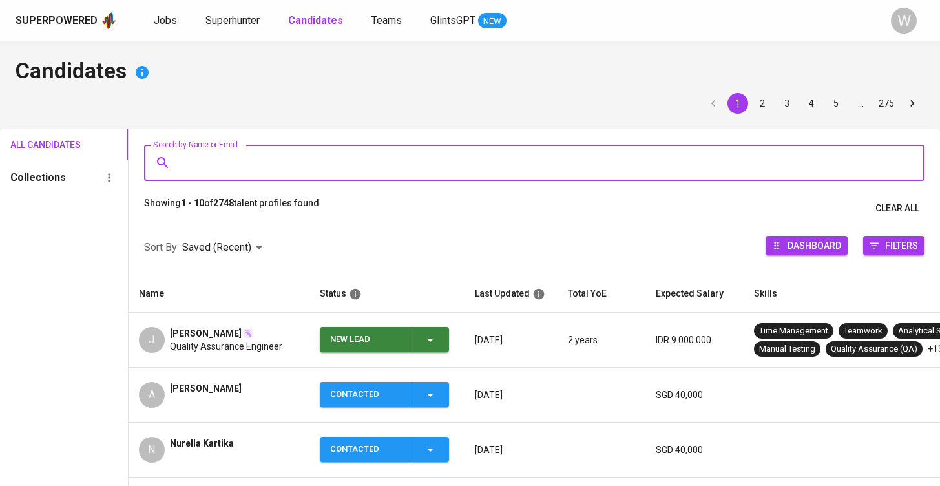
click at [442, 325] on td "New Lead" at bounding box center [386, 340] width 155 height 55
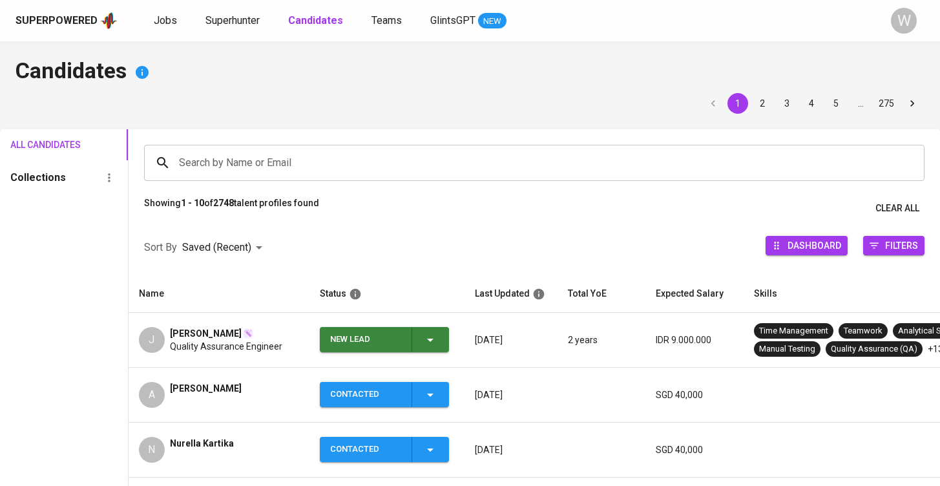
click at [436, 340] on icon "button" at bounding box center [429, 339] width 15 height 15
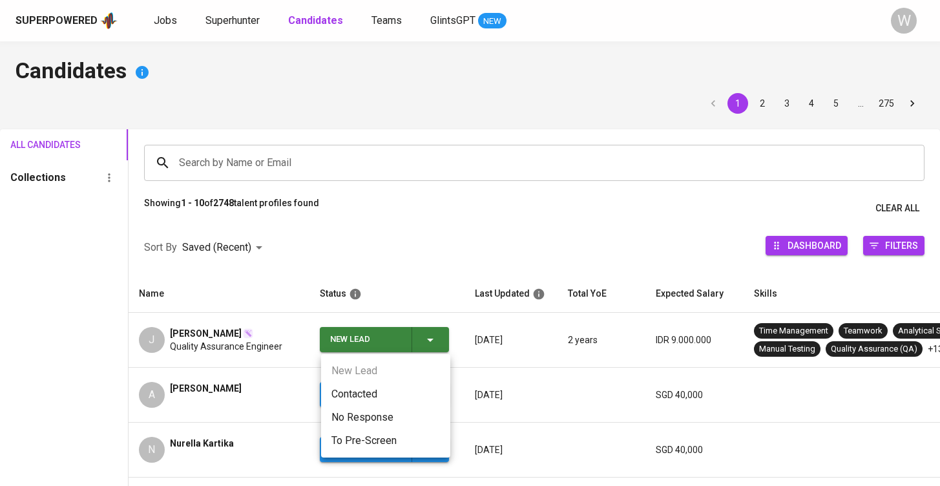
click at [398, 402] on li "Contacted" at bounding box center [385, 393] width 129 height 23
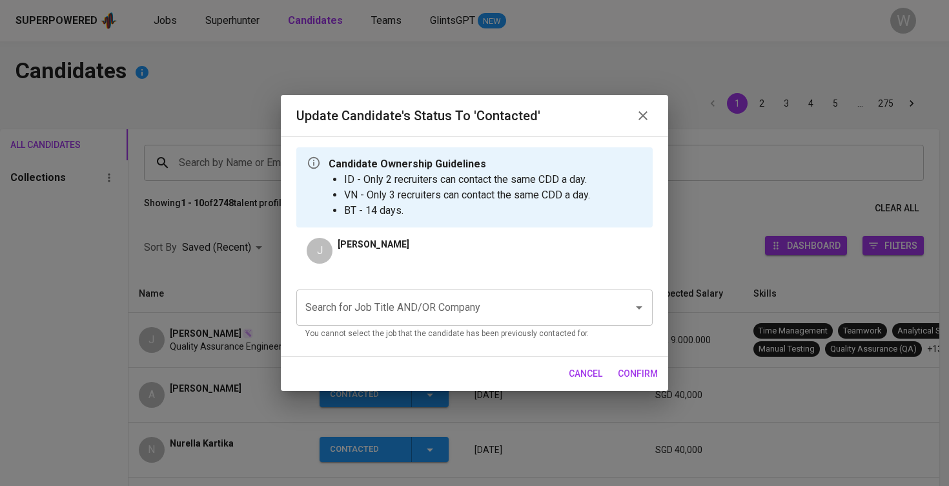
click at [415, 315] on input "Search for Job Title AND/OR Company" at bounding box center [456, 307] width 309 height 25
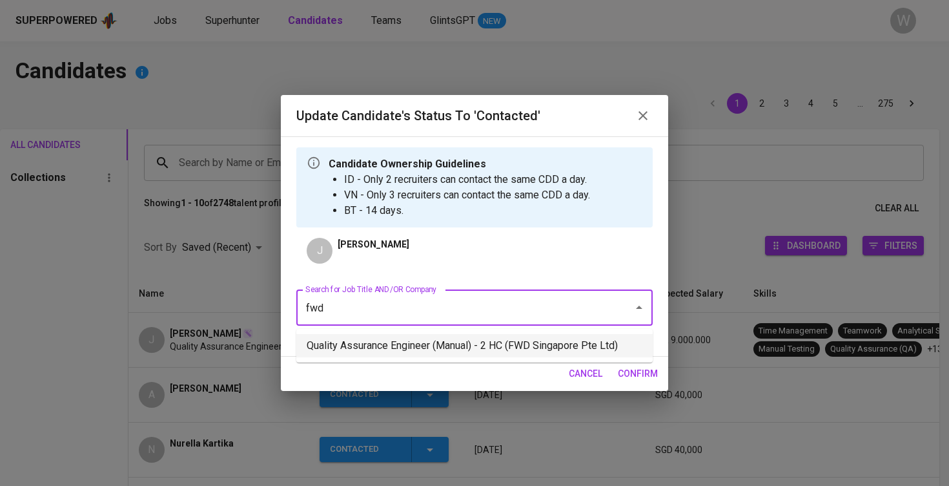
click at [440, 346] on li "Quality Assurance Engineer (Manual) - 2 HC (FWD Singapore Pte Ltd)" at bounding box center [474, 345] width 356 height 23
type input "fwd"
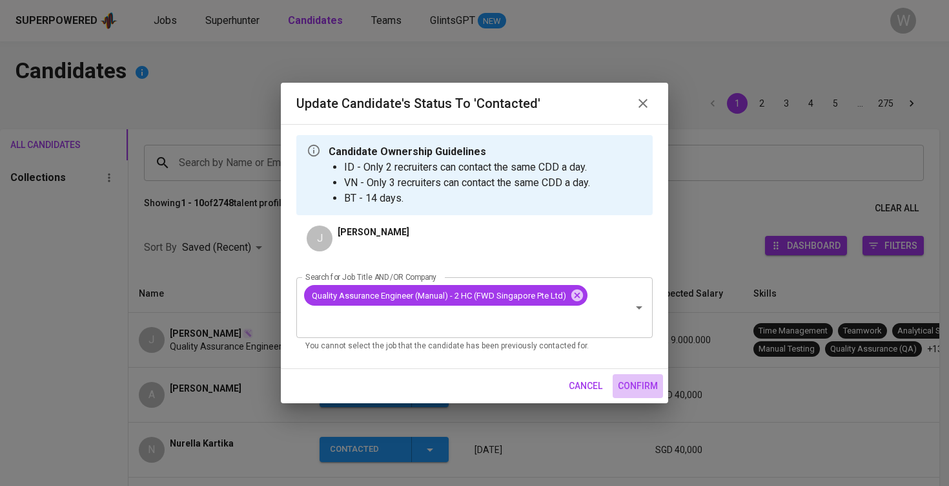
click at [653, 380] on span "confirm" at bounding box center [638, 386] width 40 height 16
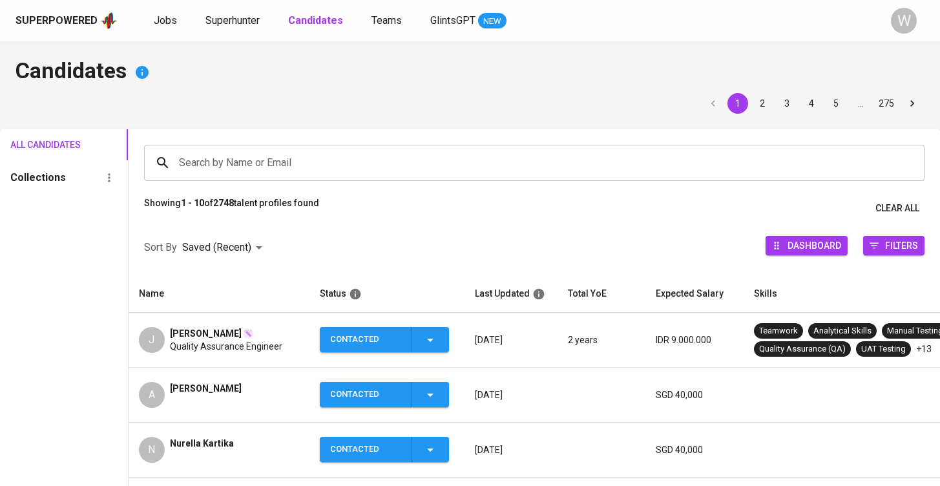
click at [305, 168] on input "Search by Name or Email" at bounding box center [537, 162] width 723 height 25
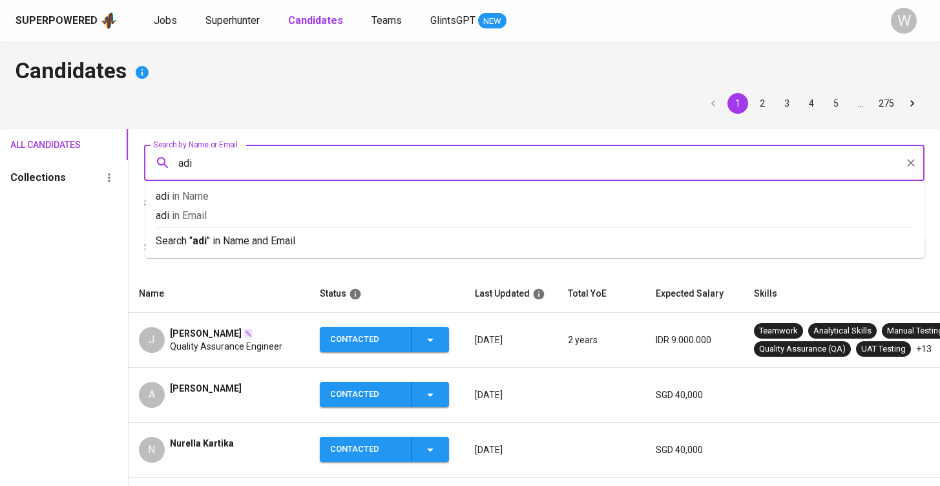
type input "adik"
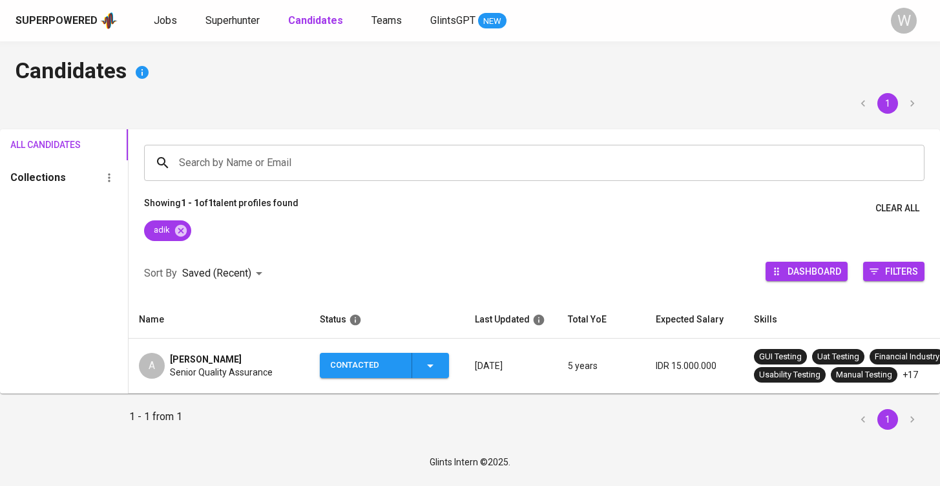
click at [225, 376] on span "Senior Quality Assurance" at bounding box center [221, 372] width 103 height 13
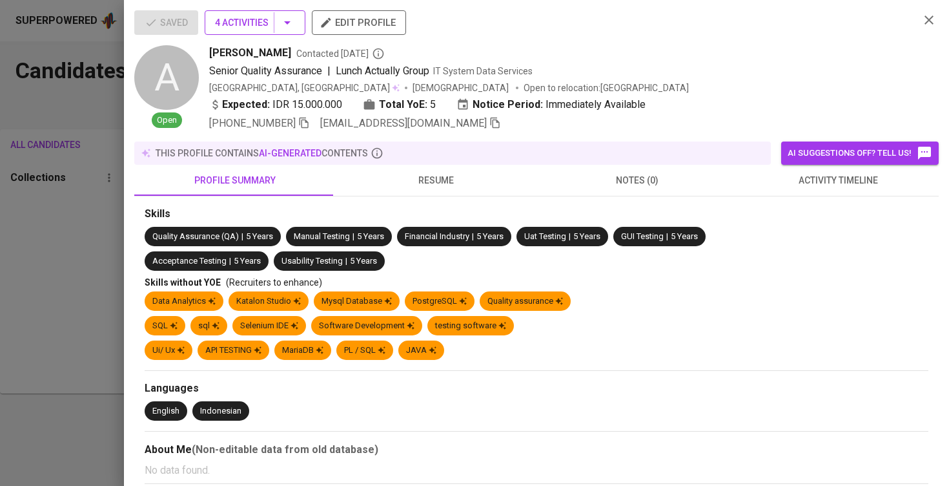
click at [273, 18] on span "4 Activities" at bounding box center [255, 23] width 80 height 16
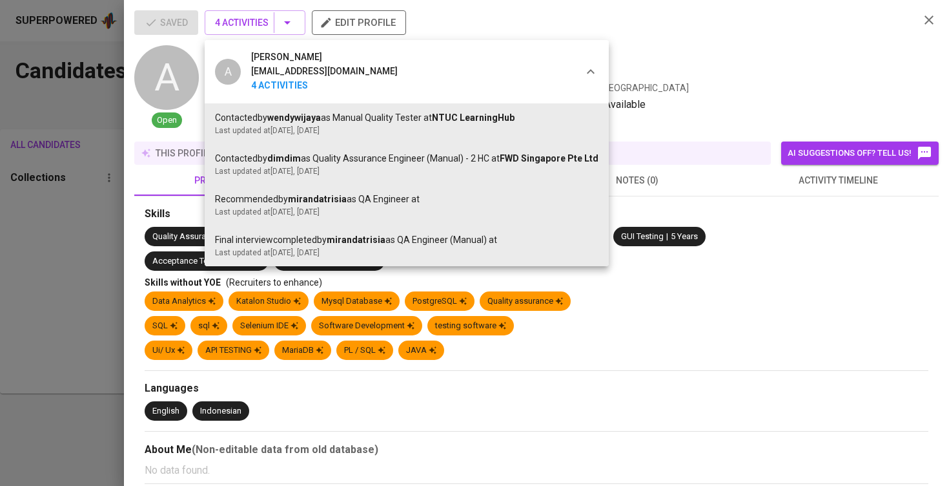
click at [77, 180] on div at bounding box center [474, 243] width 949 height 486
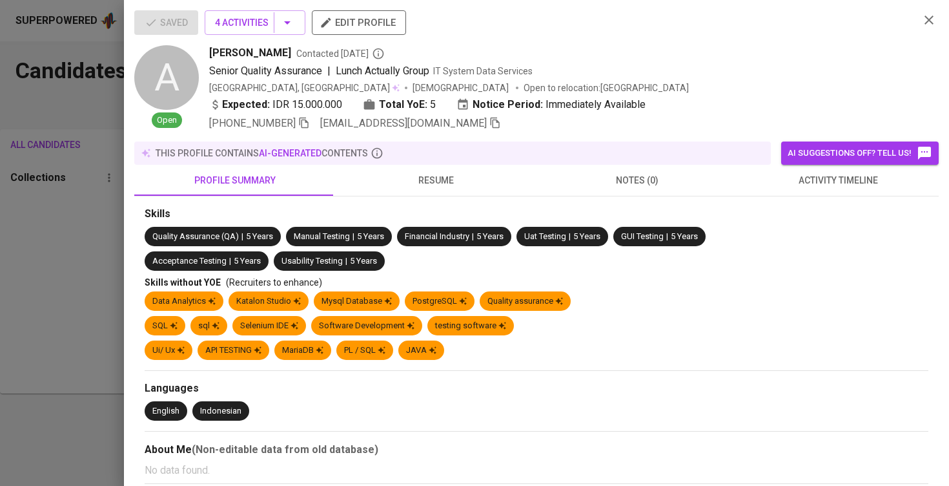
click at [74, 253] on div at bounding box center [474, 243] width 949 height 486
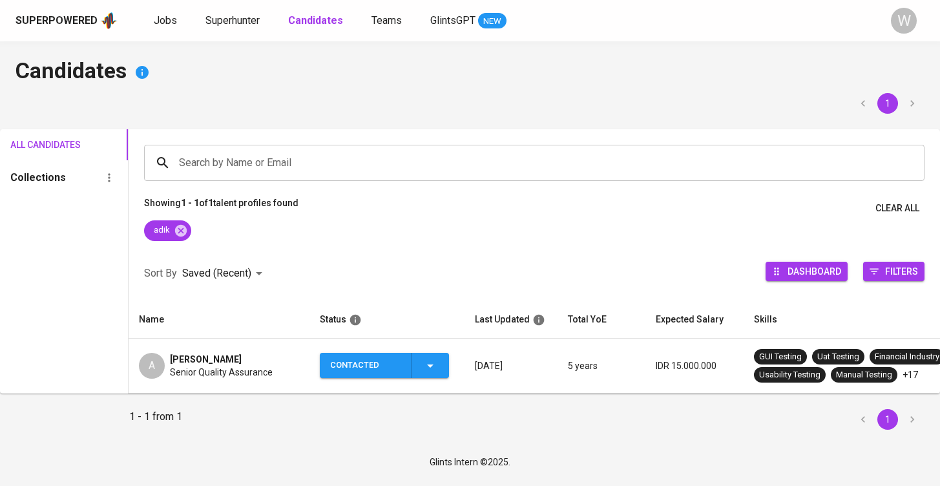
click at [431, 363] on icon "button" at bounding box center [429, 365] width 15 height 15
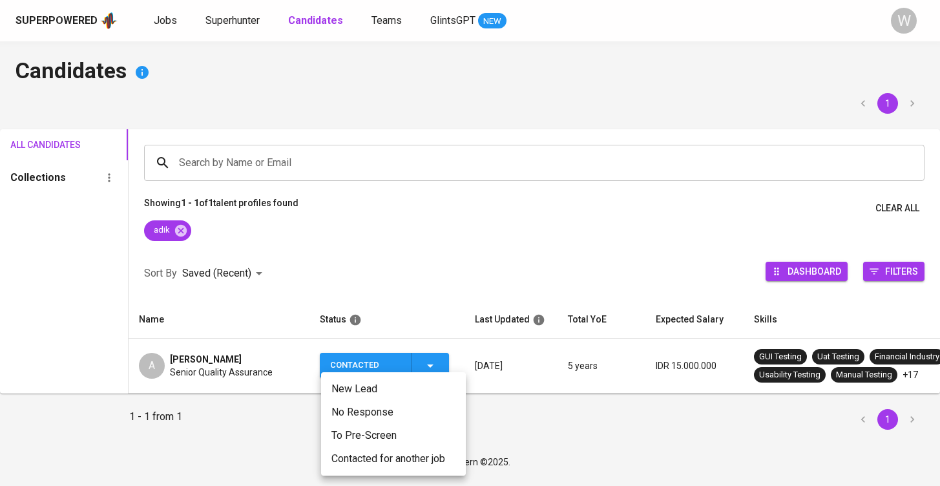
click at [414, 462] on li "Contacted for another job" at bounding box center [393, 458] width 145 height 23
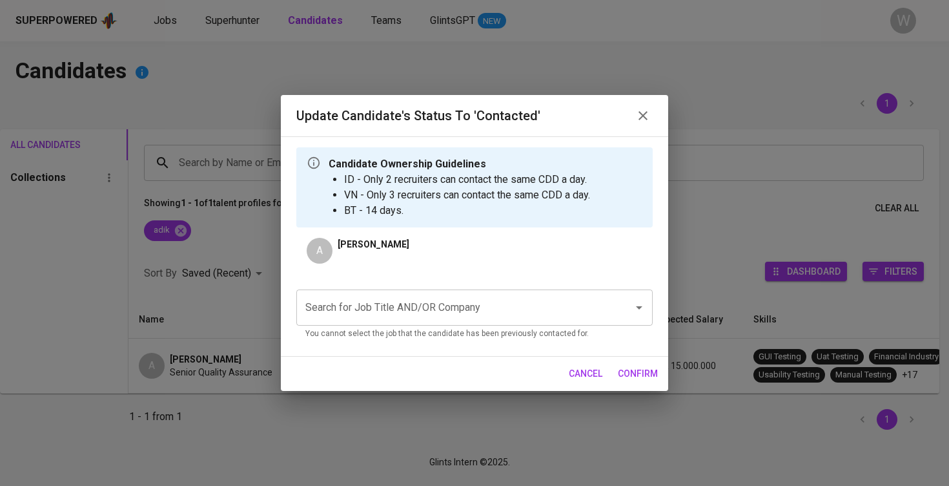
click at [449, 315] on input "Search for Job Title AND/OR Company" at bounding box center [456, 307] width 309 height 25
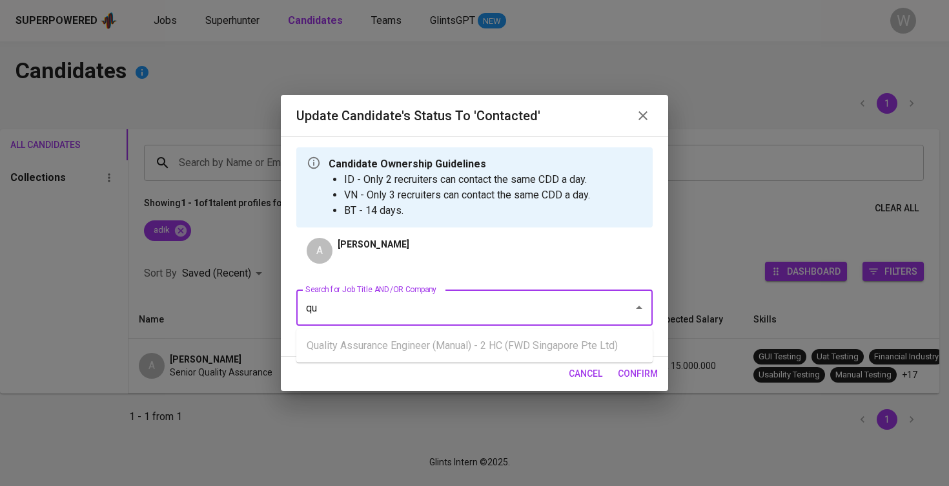
type input "q"
type input "Q"
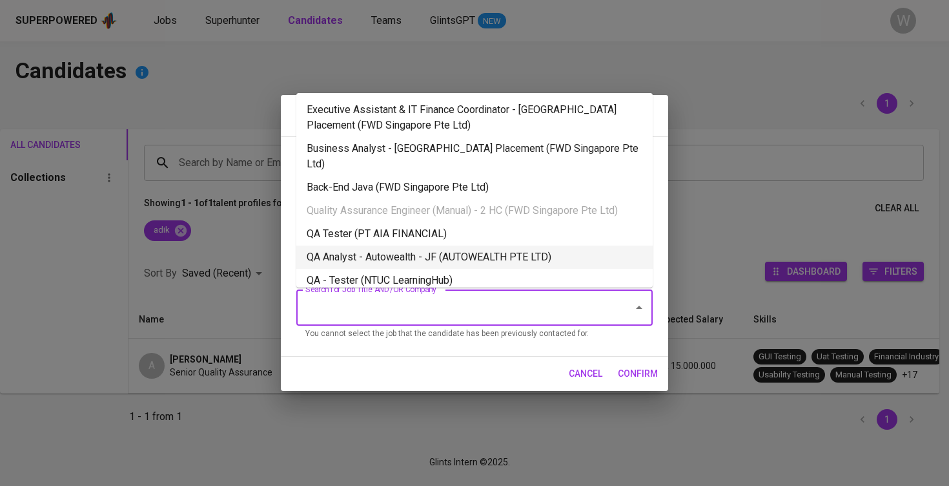
click at [406, 245] on li "QA Analyst - Autowealth - JF (AUTOWEALTH PTE LTD)" at bounding box center [474, 256] width 356 height 23
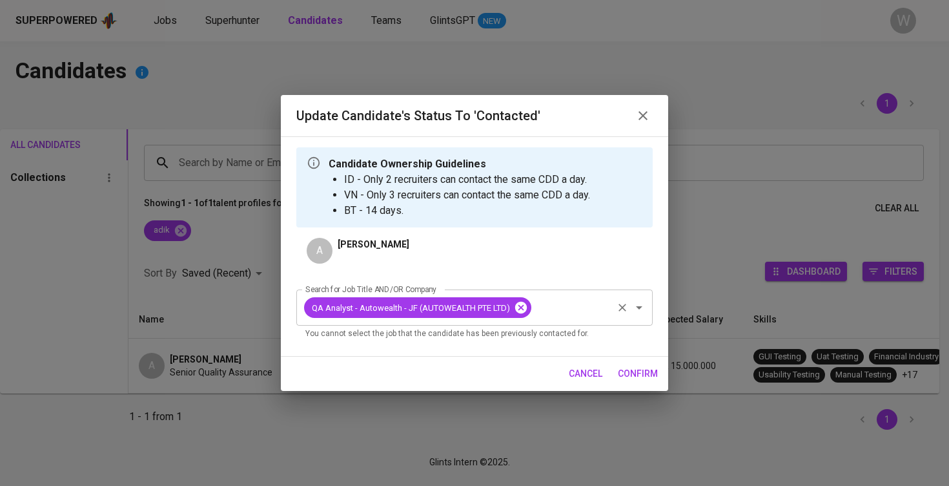
click at [520, 313] on icon at bounding box center [521, 308] width 12 height 12
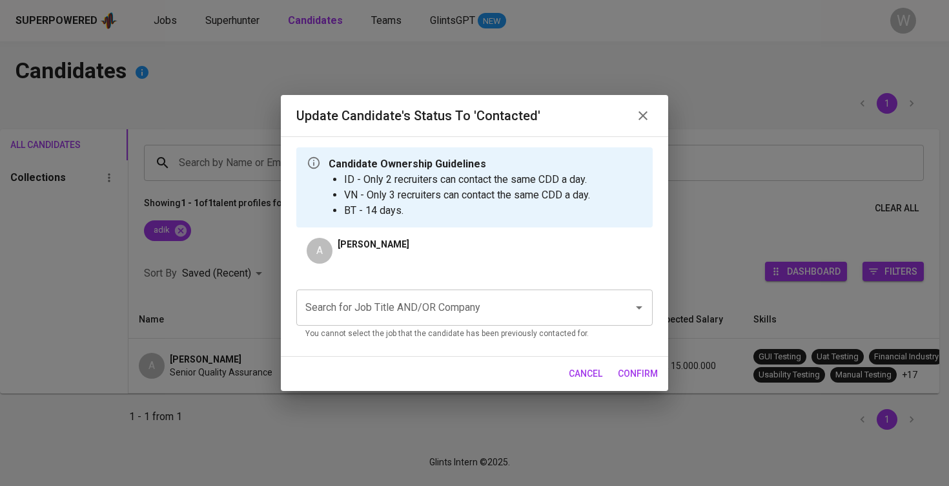
click at [520, 313] on input "Search for Job Title AND/OR Company" at bounding box center [456, 307] width 309 height 25
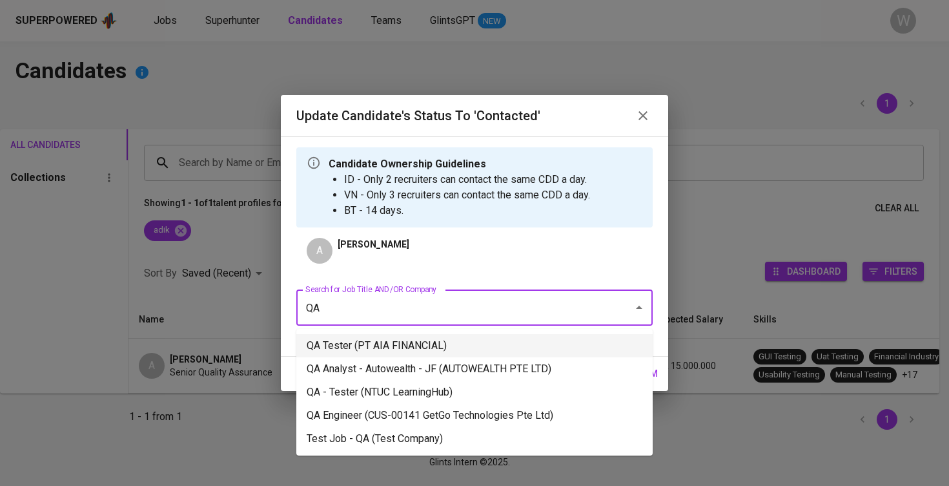
click at [466, 351] on li "QA Tester (PT AIA FINANCIAL)" at bounding box center [474, 345] width 356 height 23
type input "QA"
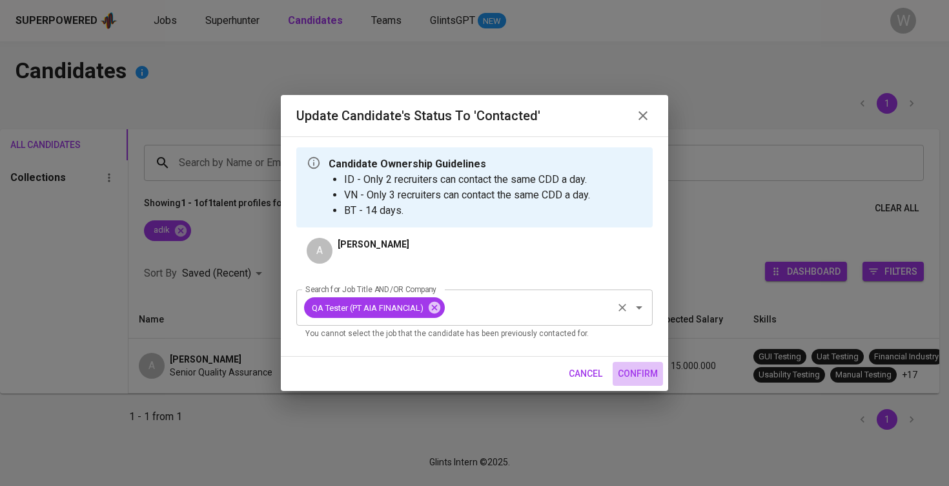
click at [639, 381] on button "confirm" at bounding box center [638, 374] width 50 height 24
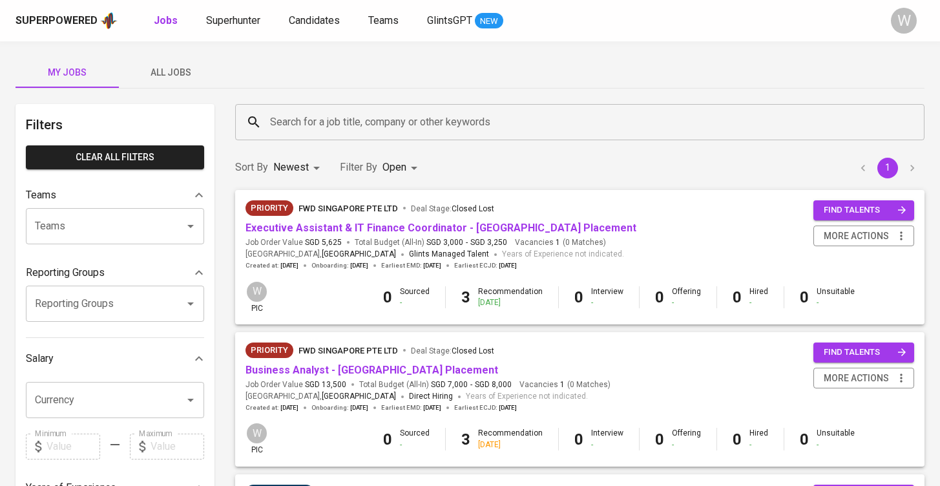
click at [233, 18] on span "Superhunter" at bounding box center [233, 20] width 54 height 12
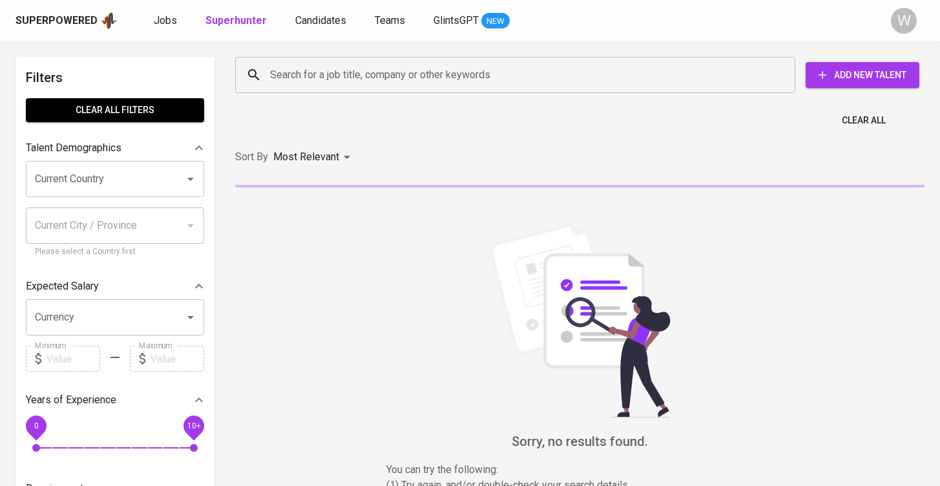
click at [300, 69] on input "Search for a job title, company or other keywords" at bounding box center [518, 75] width 503 height 25
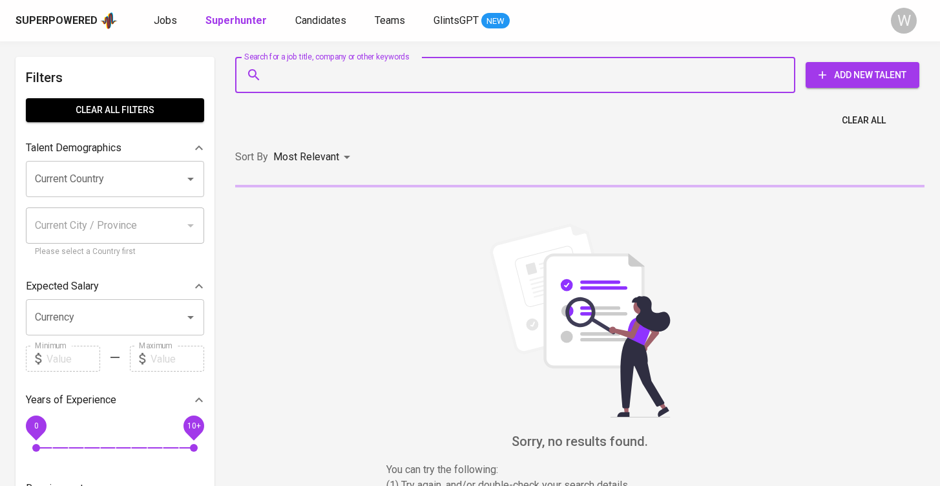
paste input "jacjc2203@gmail.com"
type input "jacjc2203@gmail.com"
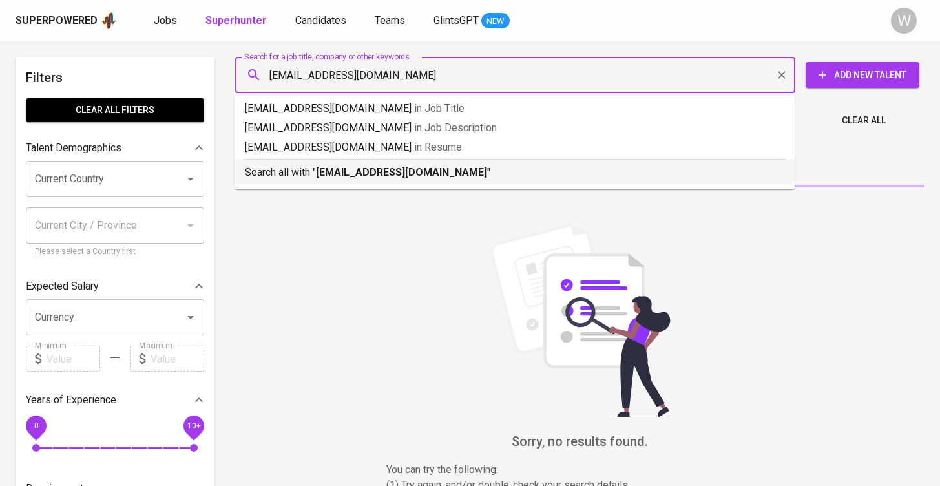
click at [349, 169] on b "jacjc2203@gmail.com" at bounding box center [401, 172] width 171 height 12
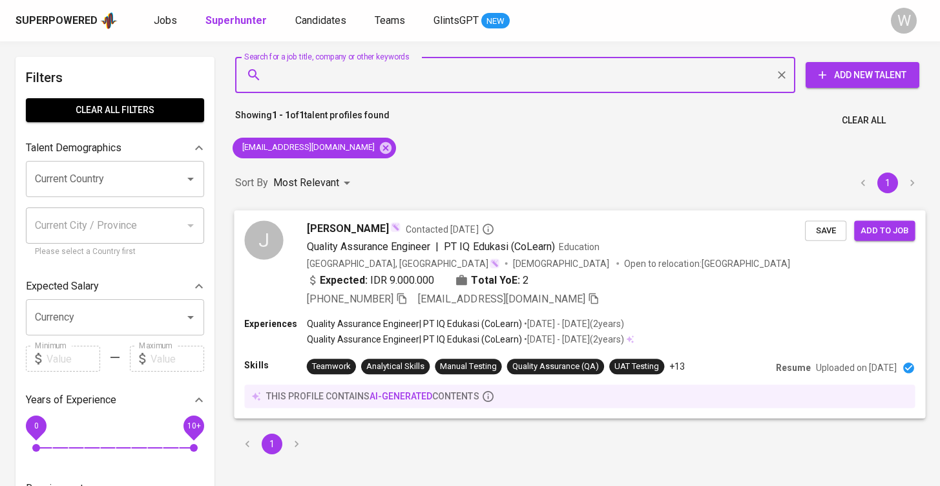
click at [809, 224] on button "Save" at bounding box center [825, 230] width 41 height 20
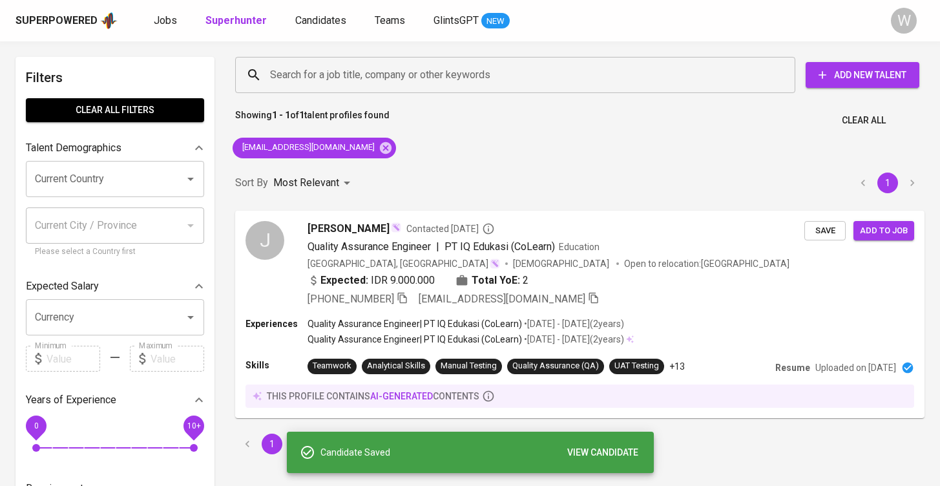
click at [163, 10] on div "Superpowered Jobs Superhunter Candidates Teams GlintsGPT NEW W" at bounding box center [470, 20] width 940 height 41
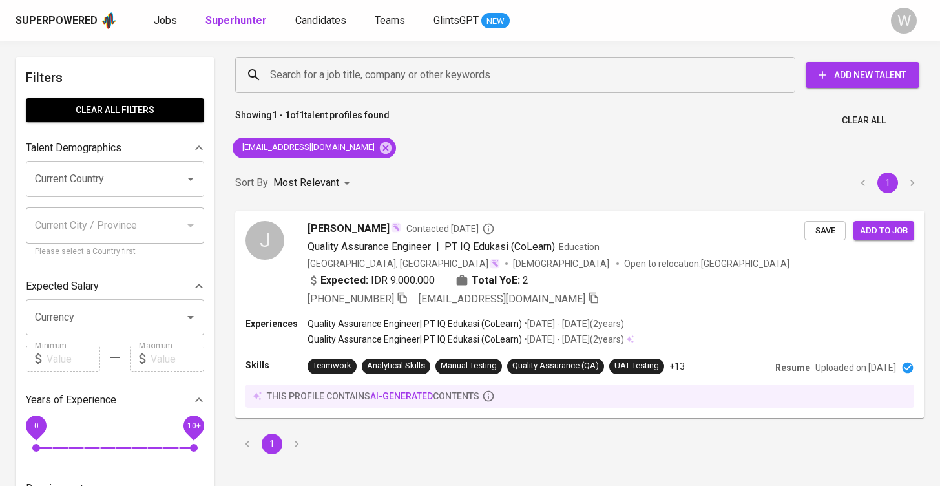
click at [163, 22] on span "Jobs" at bounding box center [165, 20] width 23 height 12
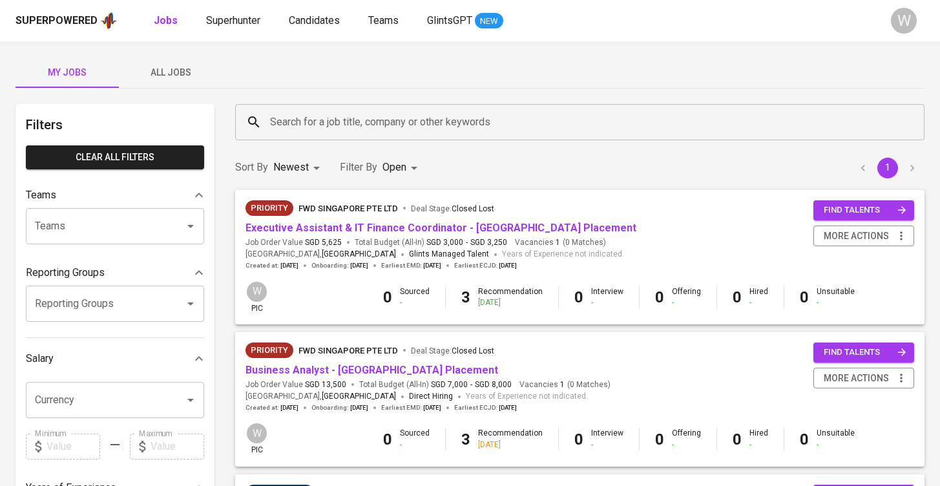
click at [176, 70] on span "All Jobs" at bounding box center [171, 73] width 88 height 16
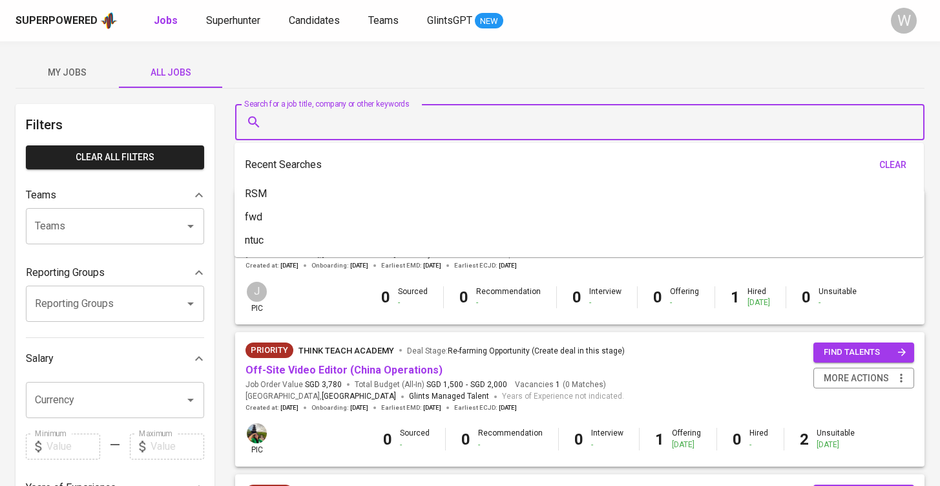
click at [274, 116] on input "Search for a job title, company or other keywords" at bounding box center [583, 122] width 632 height 25
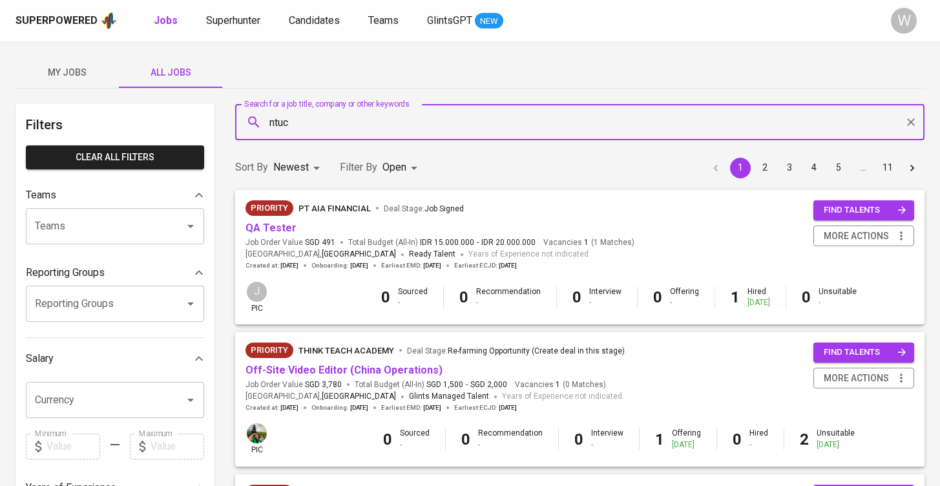
type input "ntuc"
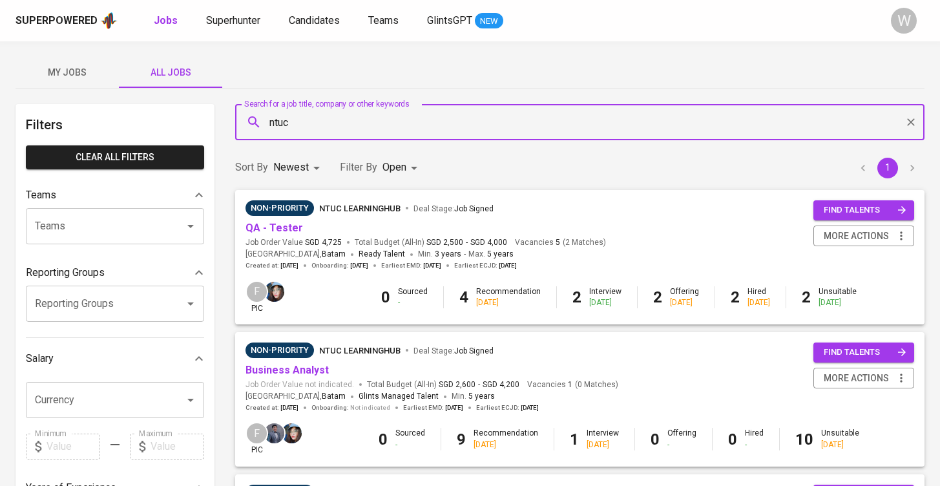
click at [402, 170] on body "Superpowered Jobs Superhunter Candidates Teams GlintsGPT NEW W My Jobs All Jobs…" at bounding box center [470, 441] width 940 height 882
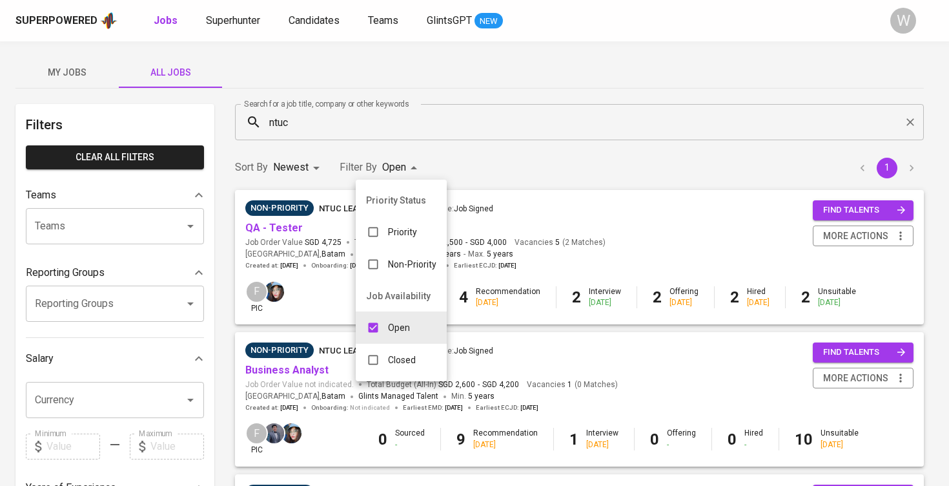
click at [395, 349] on div "Closed" at bounding box center [391, 359] width 70 height 25
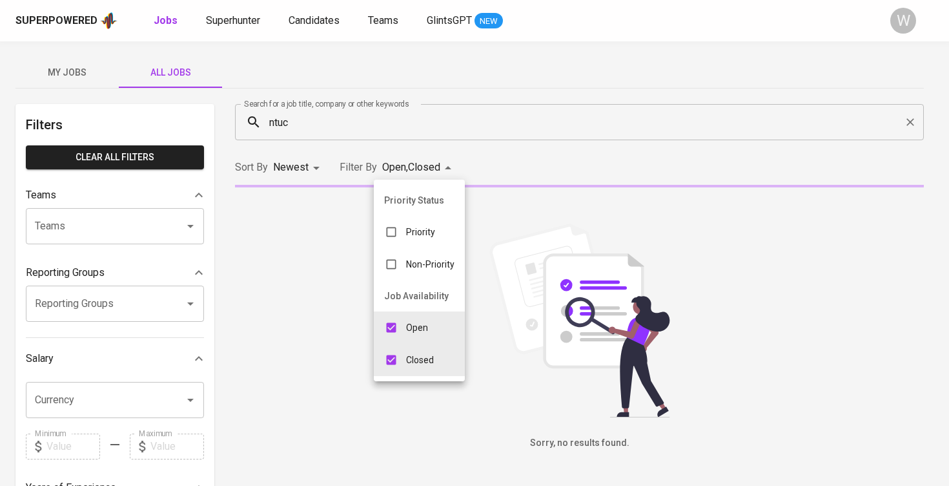
type input "OPEN,CLOSE"
checkbox input "true"
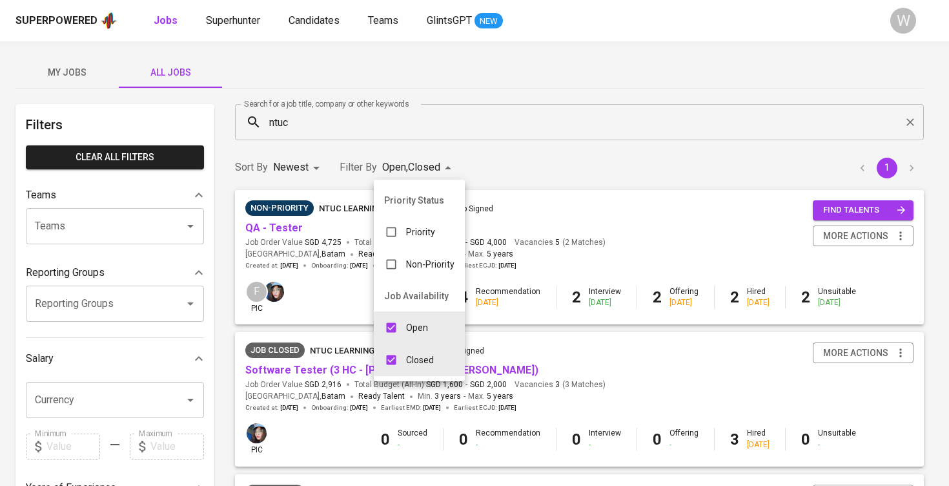
click at [402, 325] on input "checkbox" at bounding box center [391, 327] width 25 height 25
checkbox input "false"
type input "CLOSE"
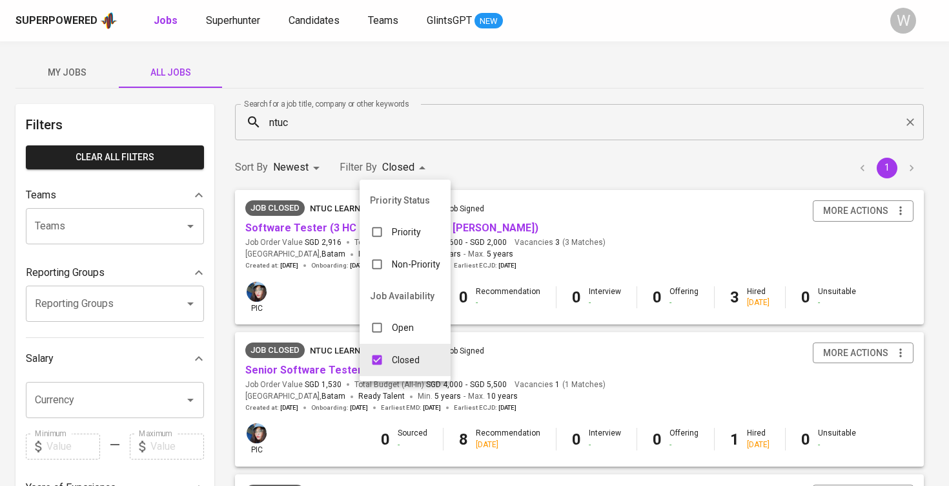
click at [498, 158] on div at bounding box center [474, 243] width 949 height 486
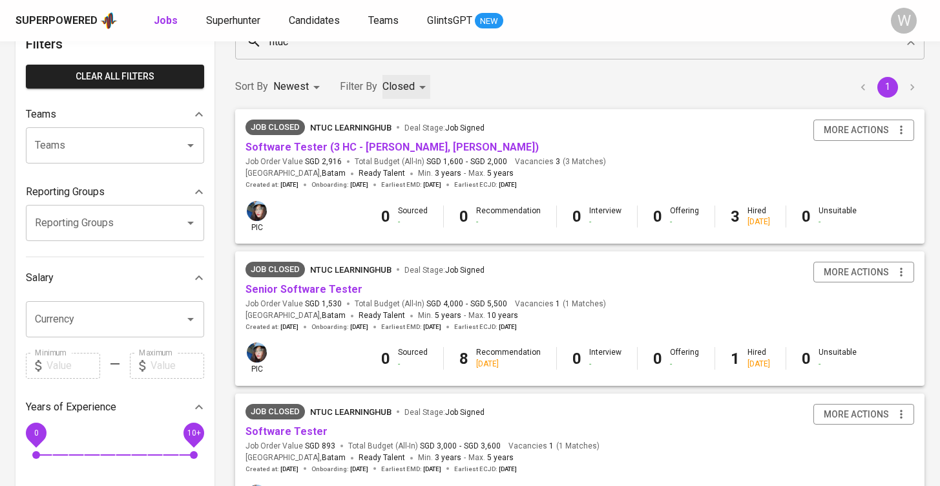
scroll to position [88, 0]
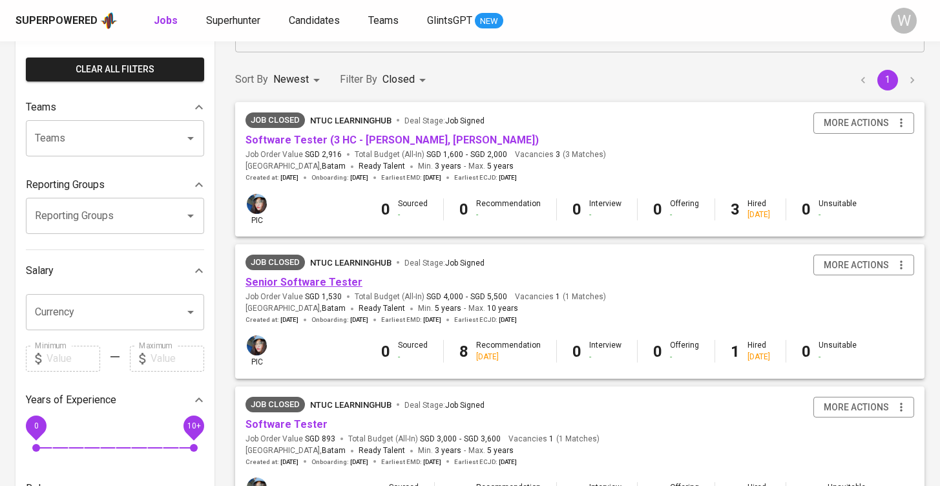
click at [338, 281] on link "Senior Software Tester" at bounding box center [303, 282] width 117 height 12
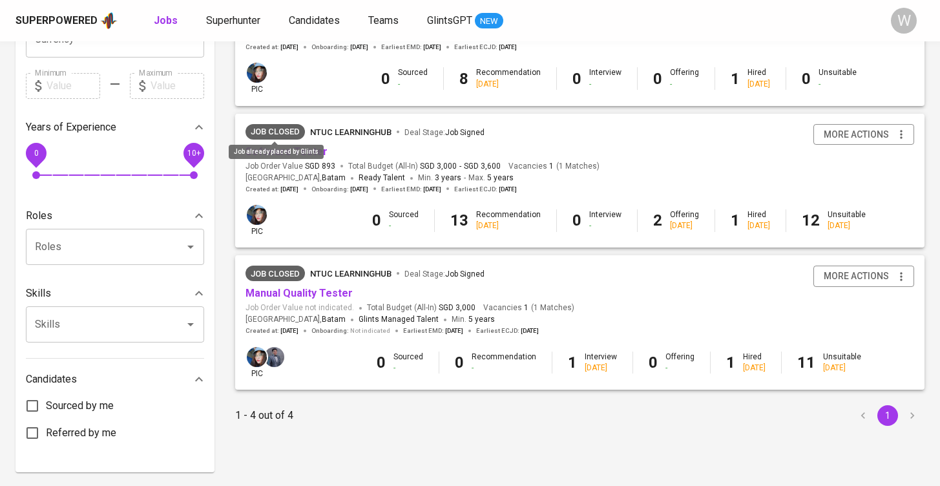
scroll to position [362, 0]
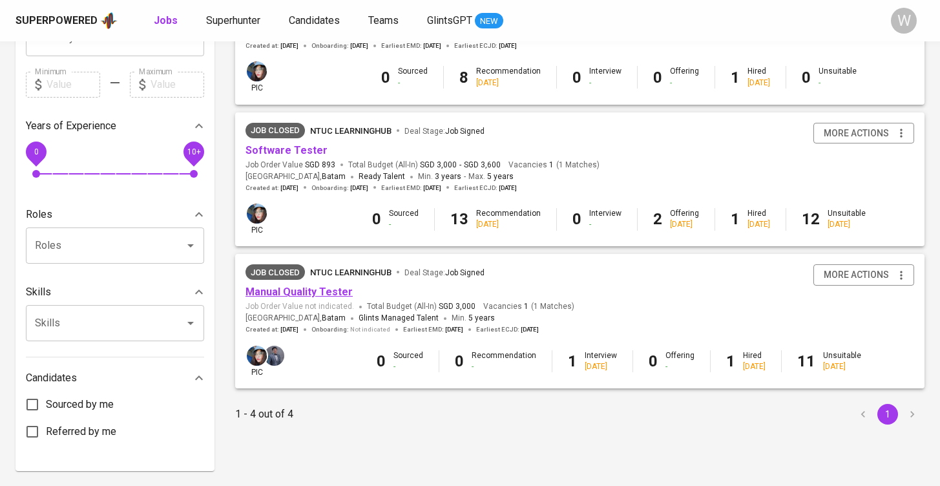
click at [281, 285] on link "Manual Quality Tester" at bounding box center [298, 291] width 107 height 12
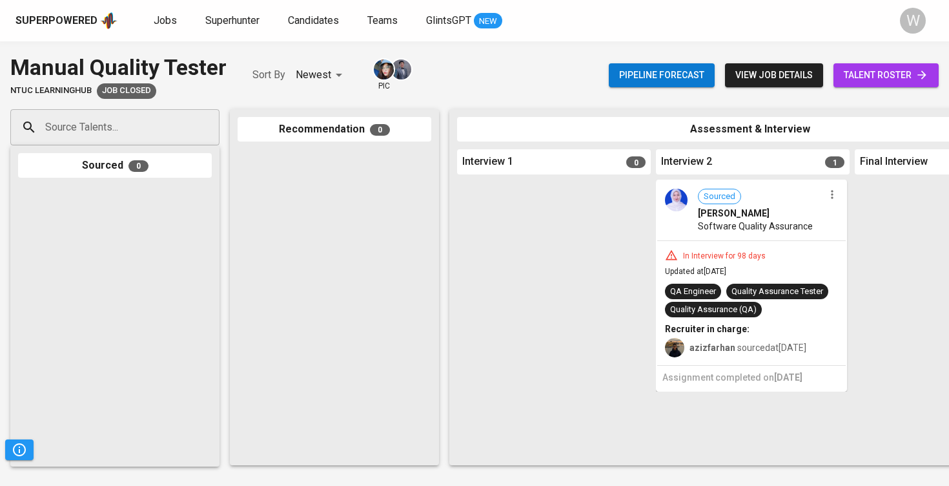
click at [913, 81] on span "talent roster" at bounding box center [886, 75] width 85 height 16
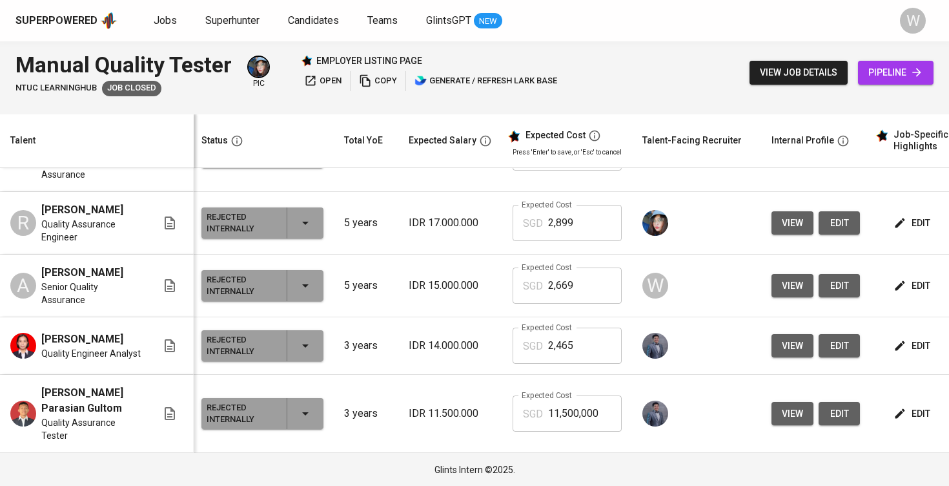
scroll to position [863, 3]
click at [784, 294] on span "view" at bounding box center [792, 286] width 21 height 16
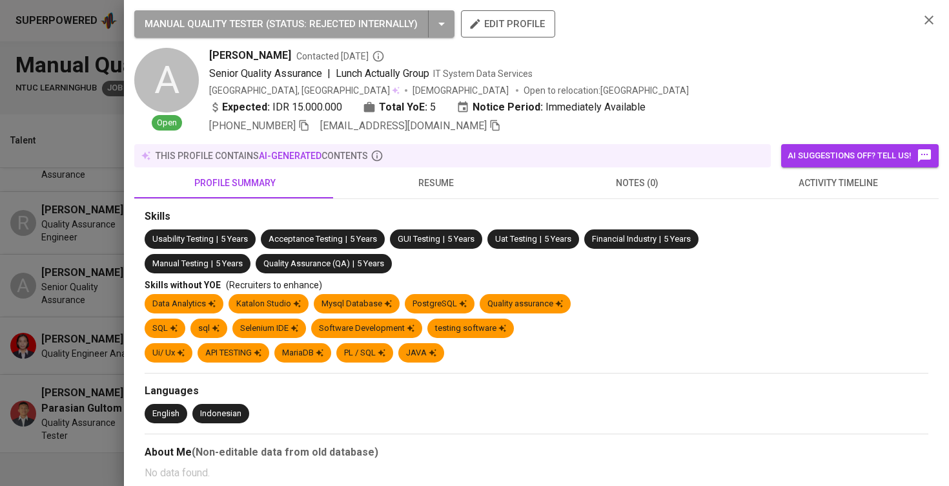
click at [453, 180] on span "resume" at bounding box center [437, 183] width 186 height 16
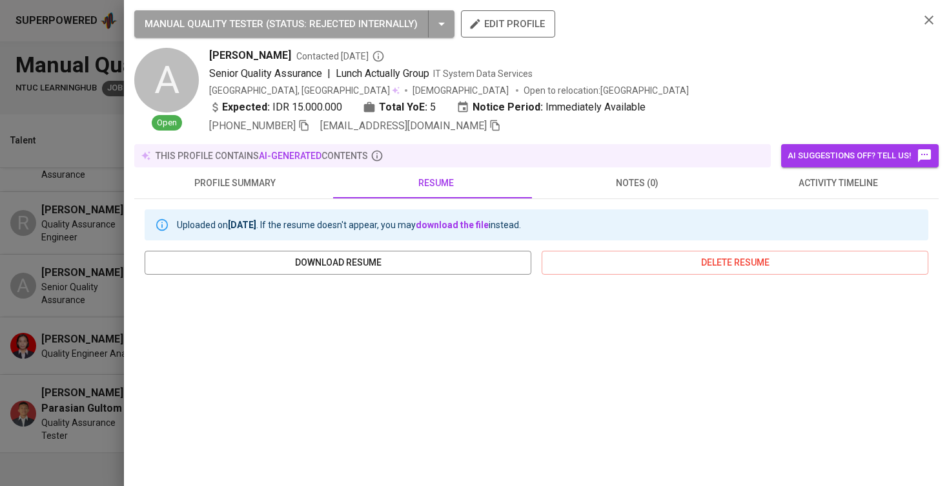
scroll to position [0, 0]
click at [85, 346] on div at bounding box center [474, 243] width 949 height 486
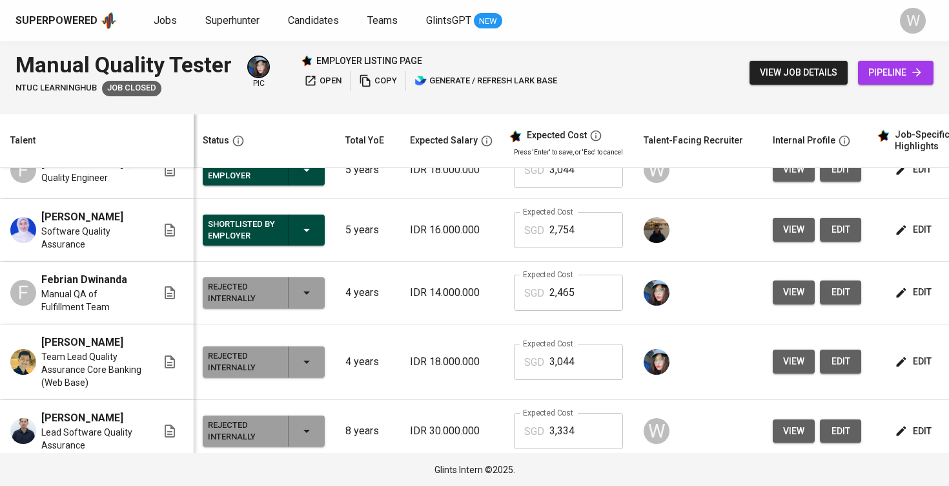
scroll to position [204, 1]
click at [797, 238] on span "view" at bounding box center [793, 230] width 21 height 16
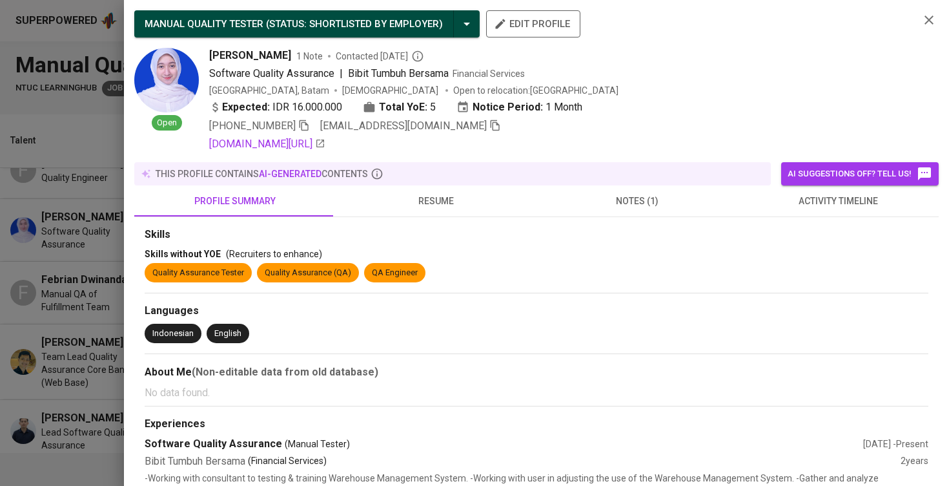
click at [100, 258] on div at bounding box center [474, 243] width 949 height 486
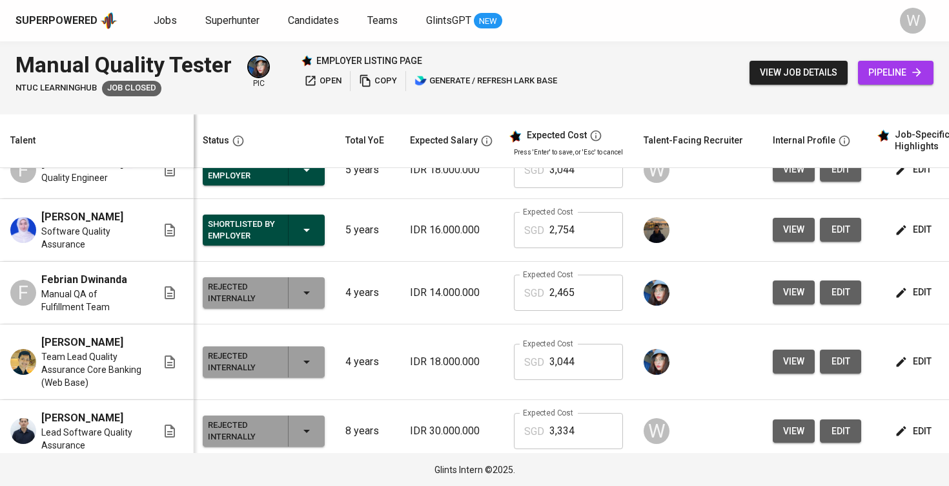
click at [794, 238] on span "view" at bounding box center [793, 230] width 21 height 16
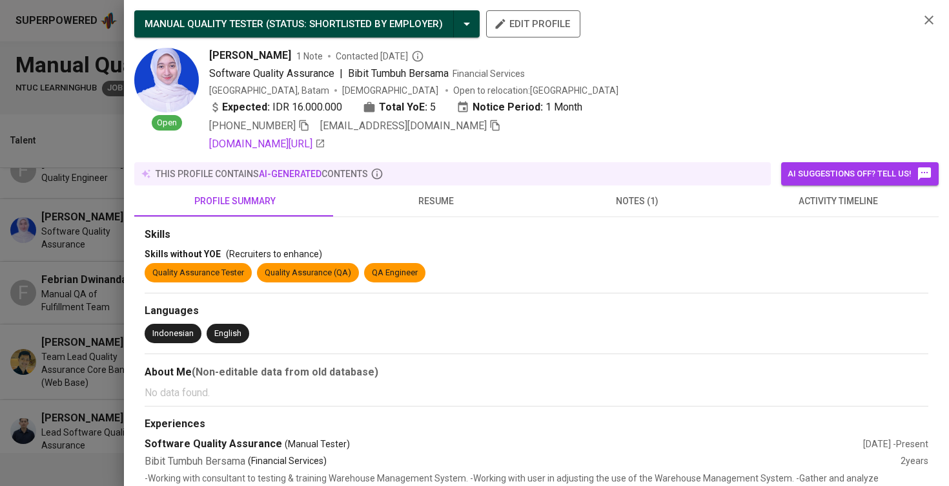
click at [774, 200] on span "activity timeline" at bounding box center [839, 201] width 186 height 16
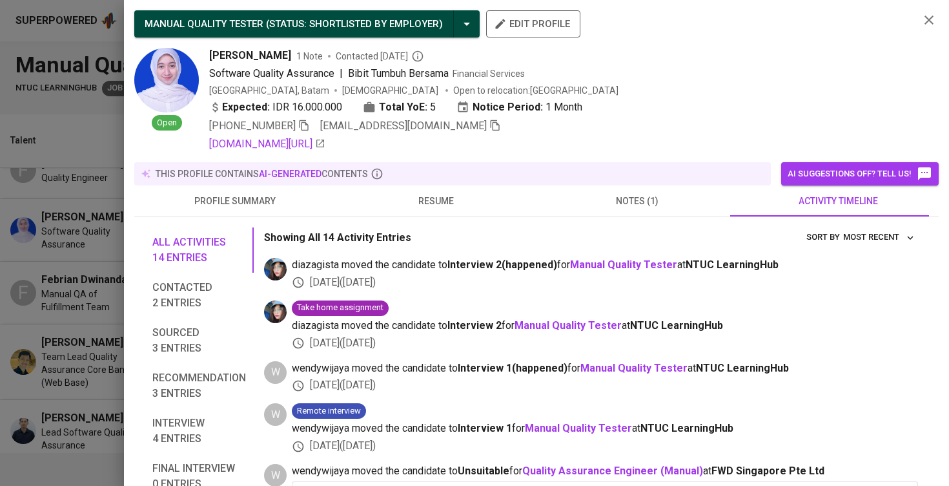
scroll to position [92, 0]
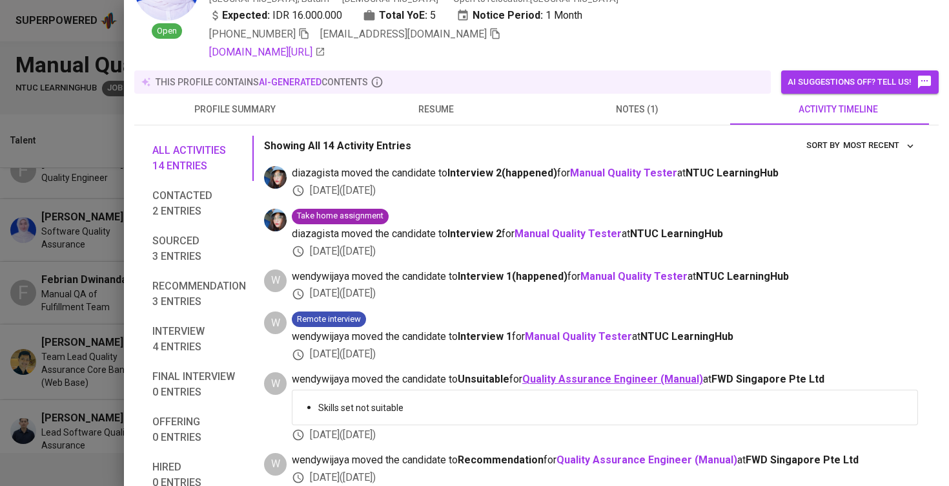
click at [634, 373] on b "Quality Assurance Engineer (Manual)" at bounding box center [612, 379] width 181 height 12
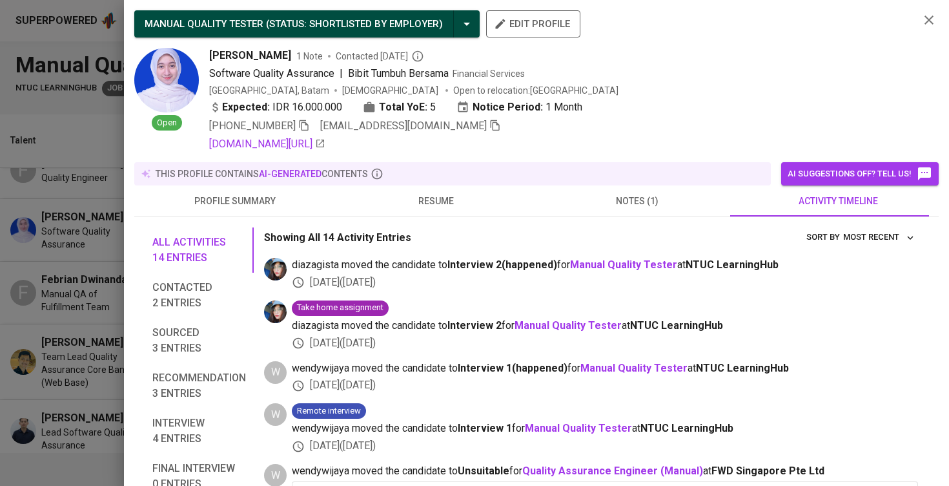
scroll to position [0, 0]
click at [51, 190] on div at bounding box center [474, 243] width 949 height 486
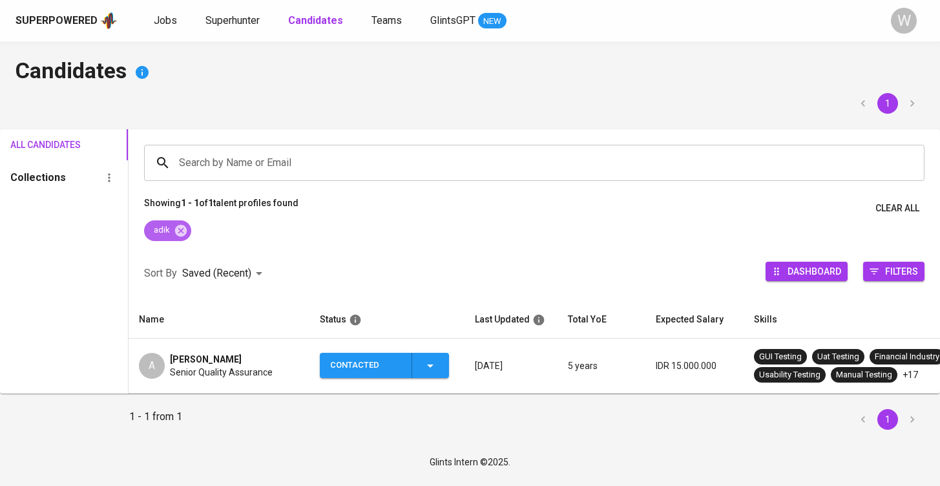
click at [178, 238] on div "adik" at bounding box center [167, 230] width 47 height 21
click at [181, 235] on icon at bounding box center [181, 230] width 12 height 12
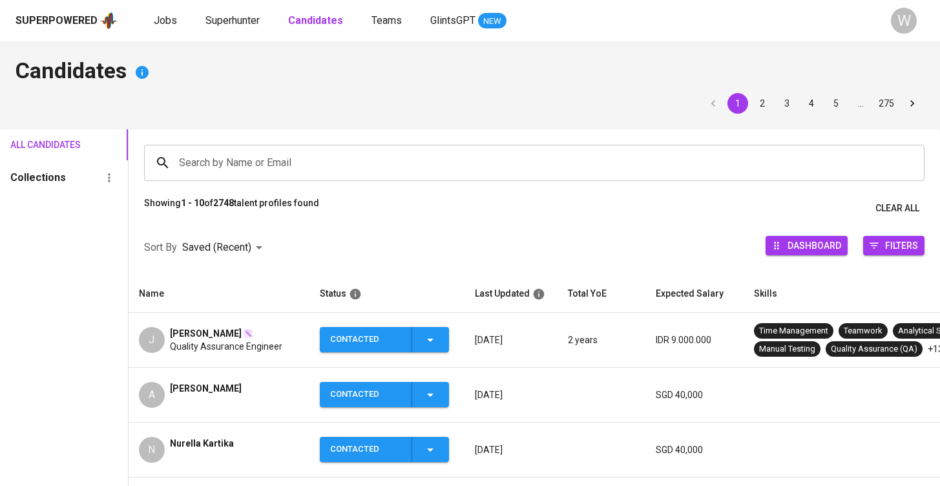
click at [261, 340] on span "Quality Assurance Engineer" at bounding box center [226, 346] width 112 height 13
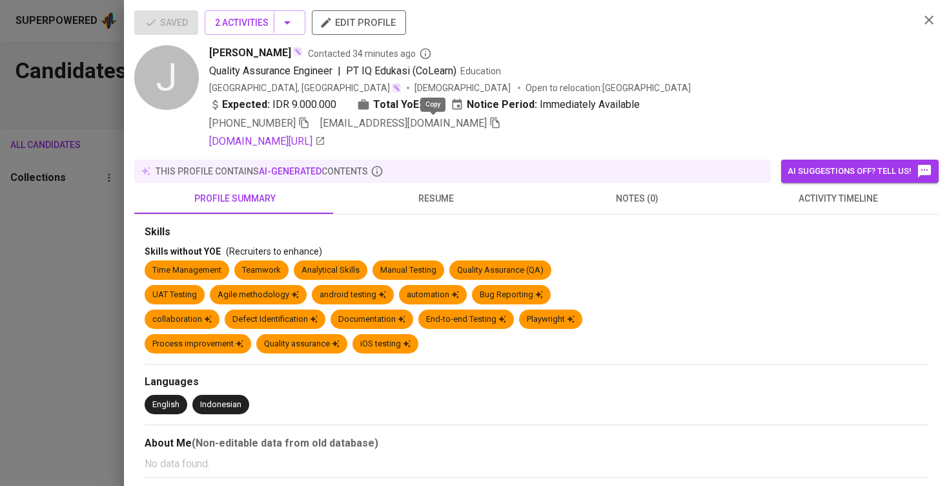
click at [491, 120] on icon "button" at bounding box center [495, 123] width 9 height 11
click at [109, 238] on div at bounding box center [474, 243] width 949 height 486
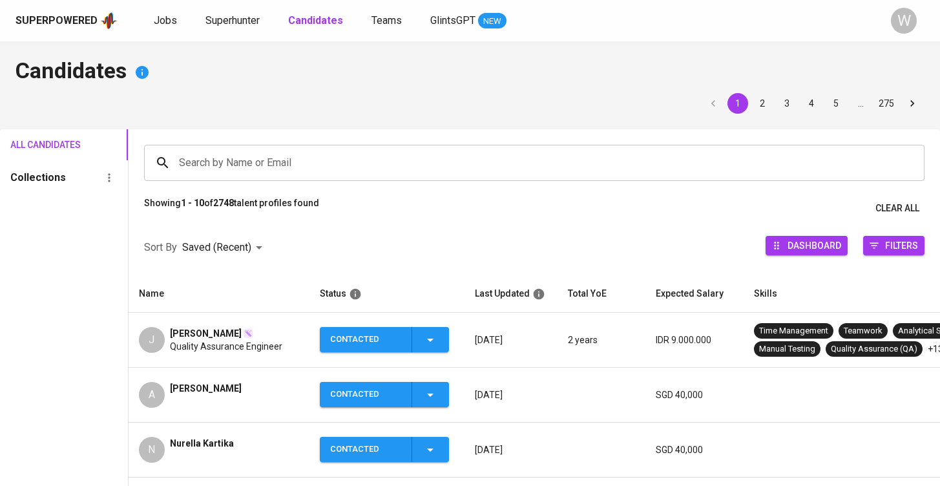
click at [165, 32] on div "Superpowered Jobs Superhunter Candidates Teams GlintsGPT NEW W" at bounding box center [470, 20] width 940 height 41
click at [324, 15] on b "Candidates" at bounding box center [315, 20] width 55 height 12
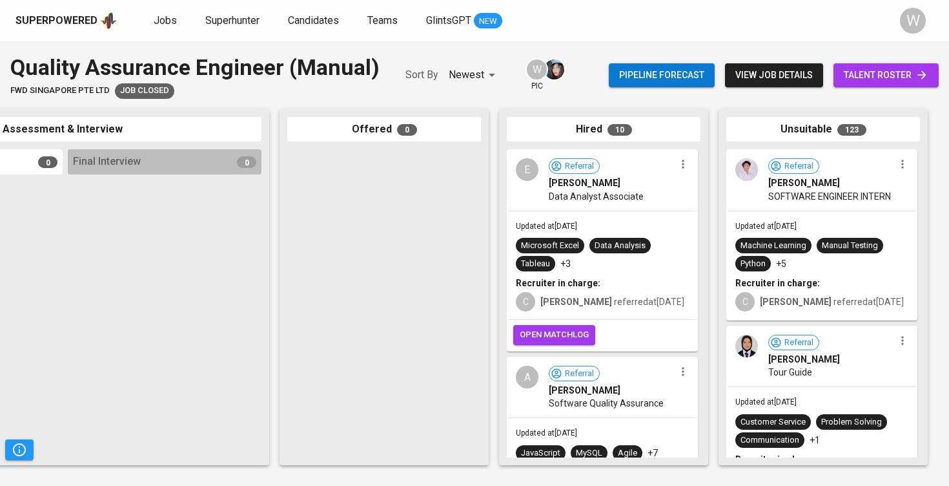
scroll to position [0, 588]
click at [877, 73] on span "talent roster" at bounding box center [886, 75] width 85 height 16
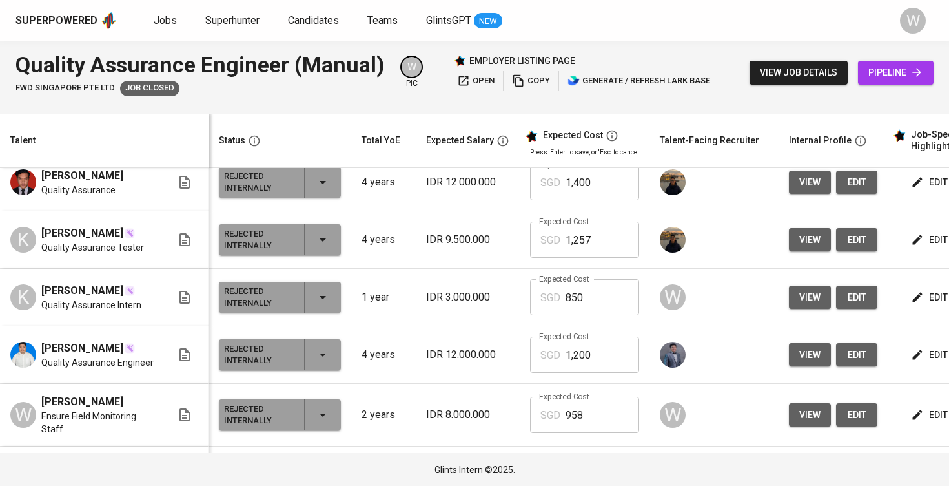
scroll to position [3573, 0]
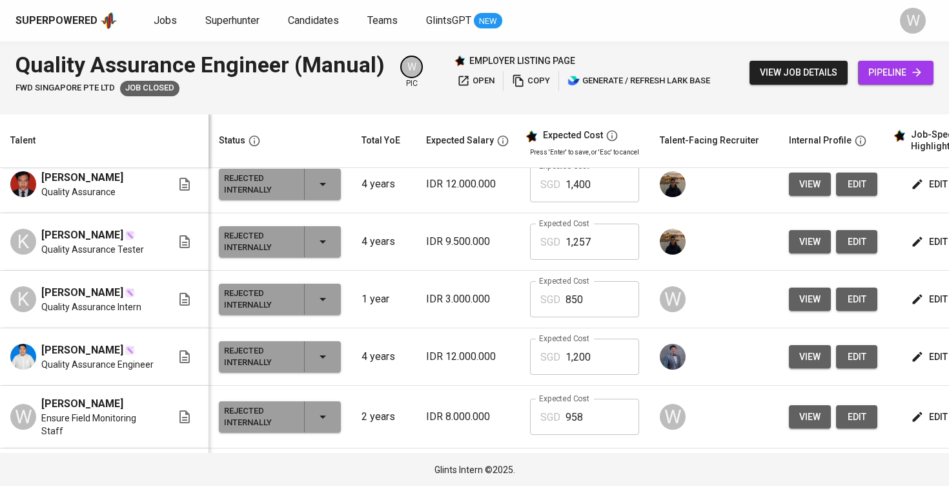
click at [911, 133] on icon "button" at bounding box center [917, 126] width 13 height 13
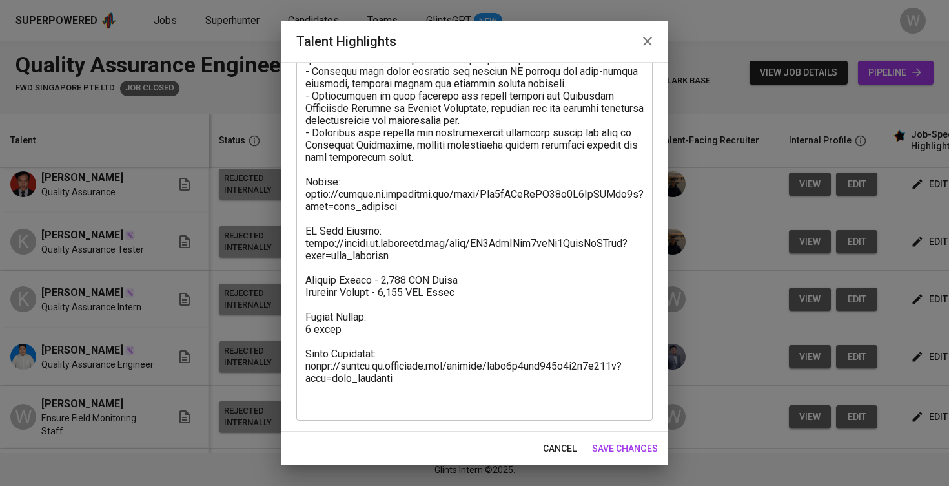
scroll to position [364, 0]
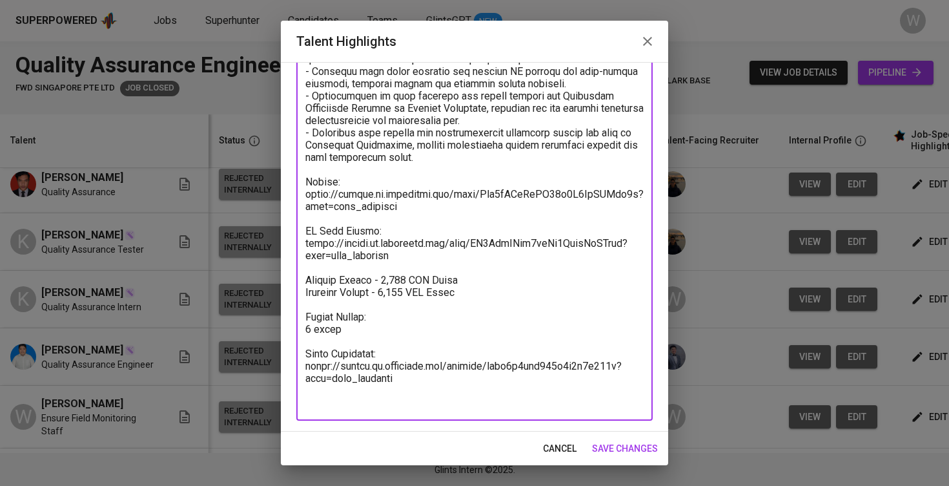
drag, startPoint x: 415, startPoint y: 397, endPoint x: 285, endPoint y: 382, distance: 130.7
click at [285, 382] on div "Enhance the Talent's profile by adding highlights relevant to this job - accomp…" at bounding box center [474, 246] width 387 height 369
click at [327, 391] on textarea at bounding box center [474, 96] width 338 height 626
drag, startPoint x: 405, startPoint y: 407, endPoint x: 299, endPoint y: 391, distance: 107.1
click at [299, 391] on div "x Talent Highlights" at bounding box center [474, 96] width 356 height 650
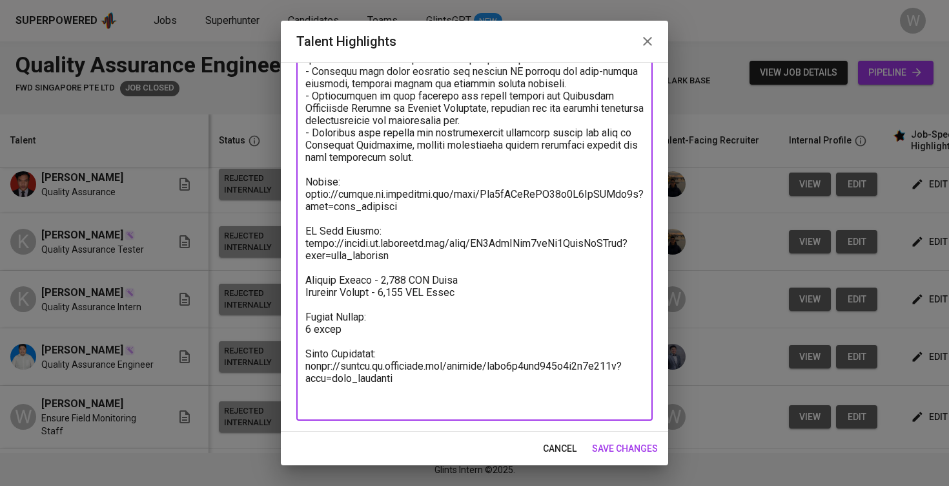
click at [590, 455] on button "save changes" at bounding box center [625, 449] width 76 height 24
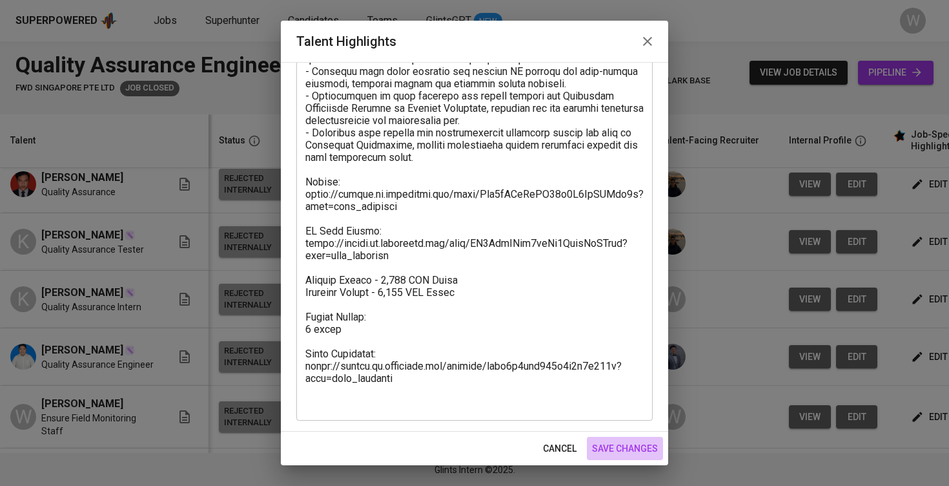
click at [590, 455] on button "save changes" at bounding box center [625, 449] width 76 height 24
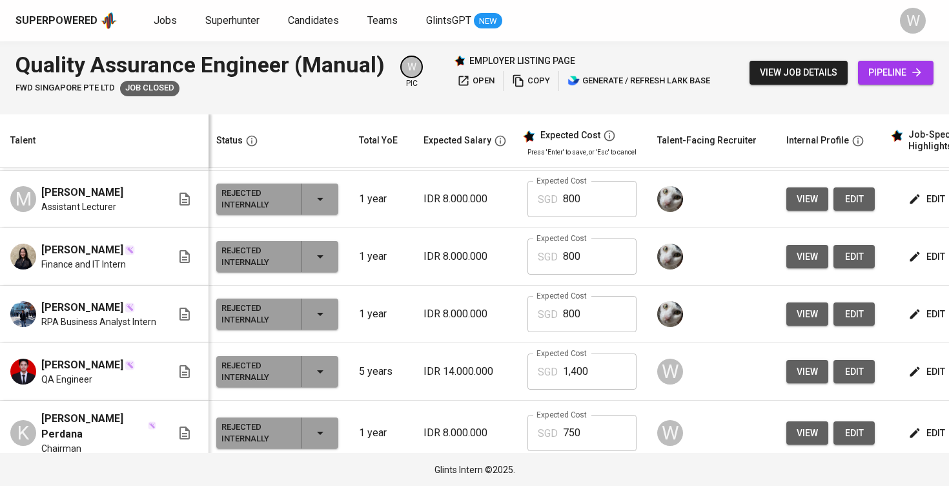
scroll to position [976, 3]
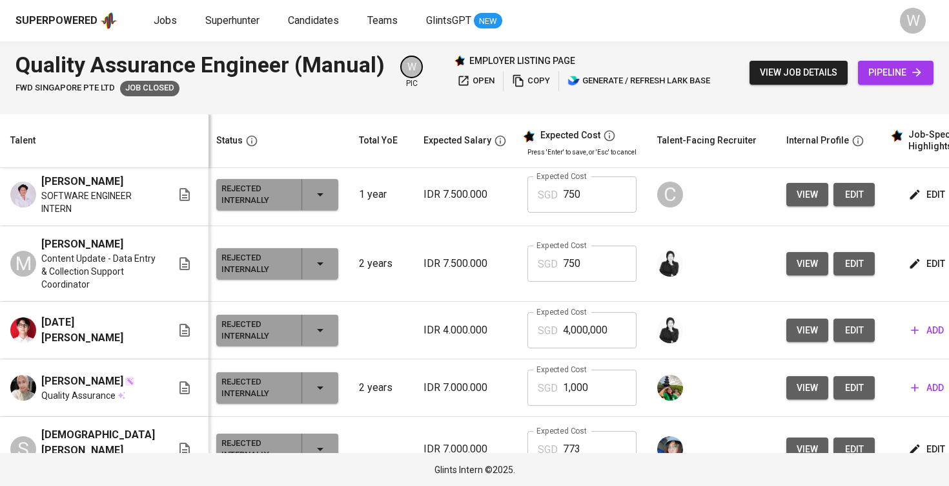
click at [161, 29] on div "Superpowered Jobs Superhunter Candidates Teams GlintsGPT NEW" at bounding box center [453, 20] width 877 height 19
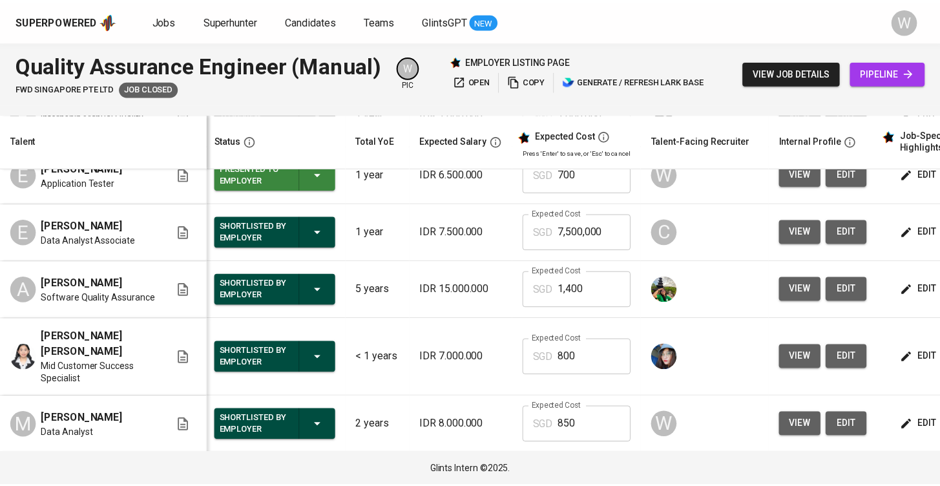
scroll to position [85, 3]
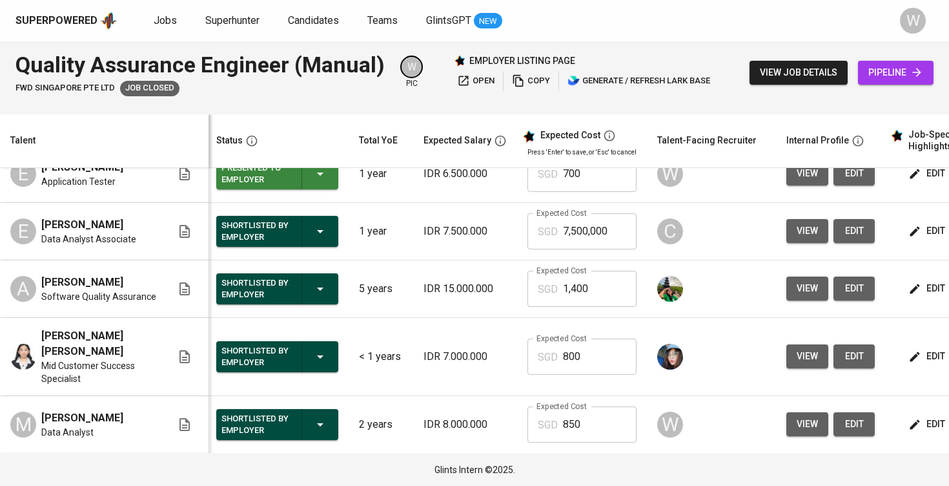
click at [499, 4] on div "Superpowered Jobs Superhunter Candidates Teams GlintsGPT NEW W" at bounding box center [474, 20] width 949 height 41
click at [160, 22] on span "Jobs" at bounding box center [165, 20] width 23 height 12
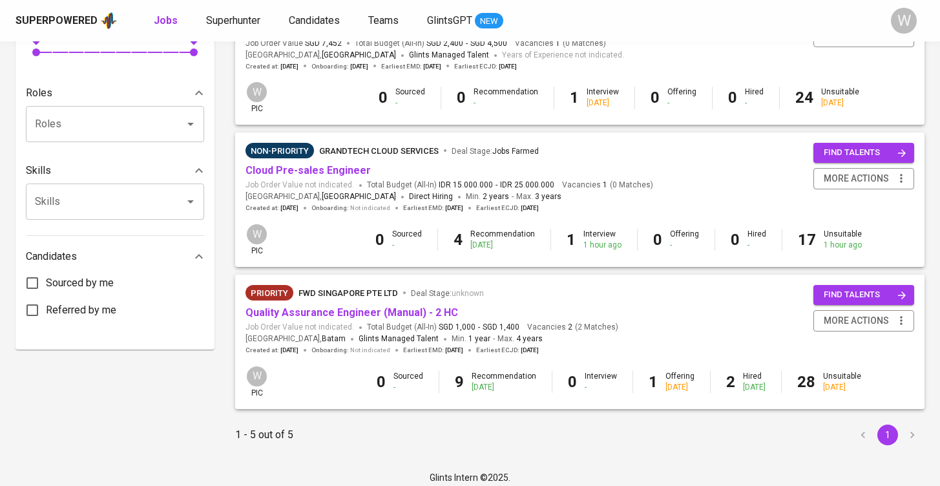
scroll to position [482, 0]
click at [364, 307] on link "Quality Assurance Engineer (Manual) - 2 HC" at bounding box center [351, 313] width 212 height 12
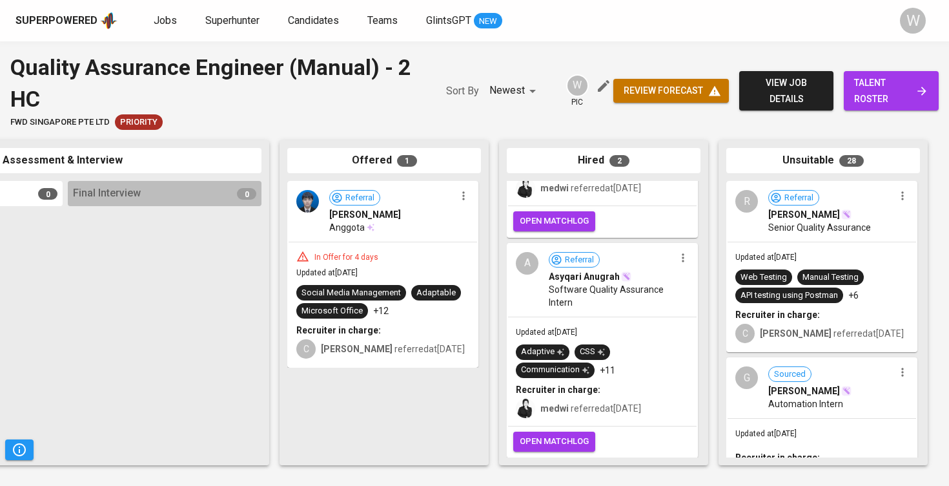
scroll to position [162, 0]
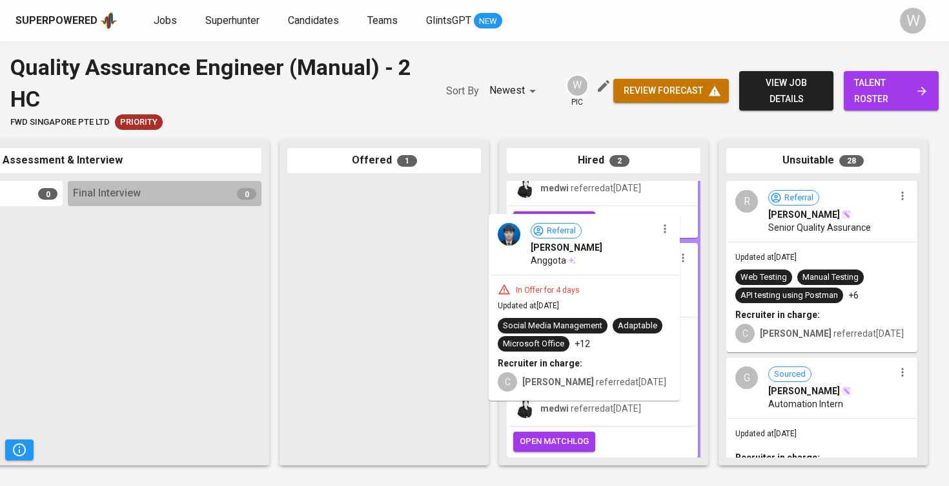
drag, startPoint x: 366, startPoint y: 268, endPoint x: 571, endPoint y: 302, distance: 207.6
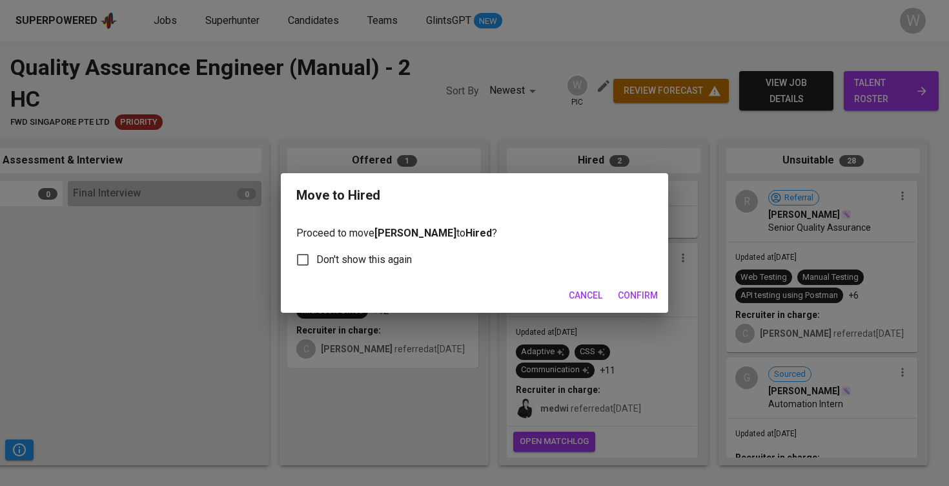
click at [630, 294] on span "Confirm" at bounding box center [638, 295] width 40 height 16
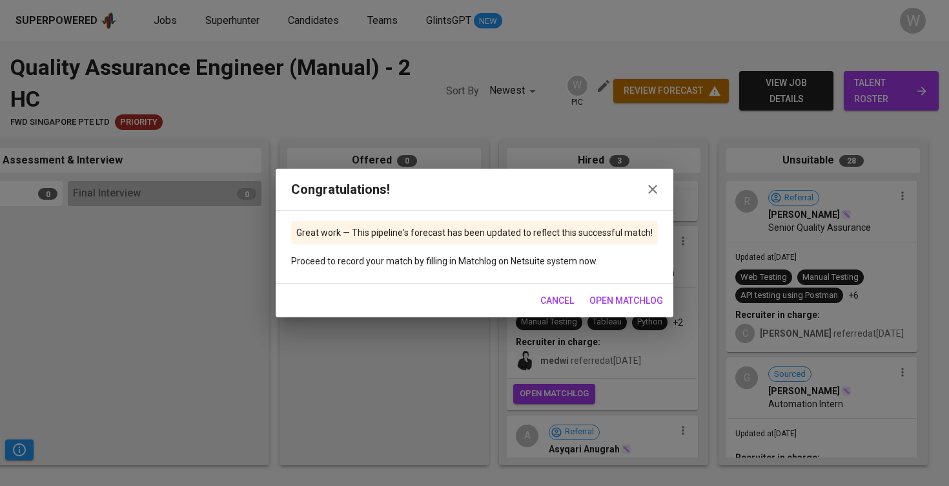
click at [645, 199] on button "button" at bounding box center [652, 189] width 31 height 31
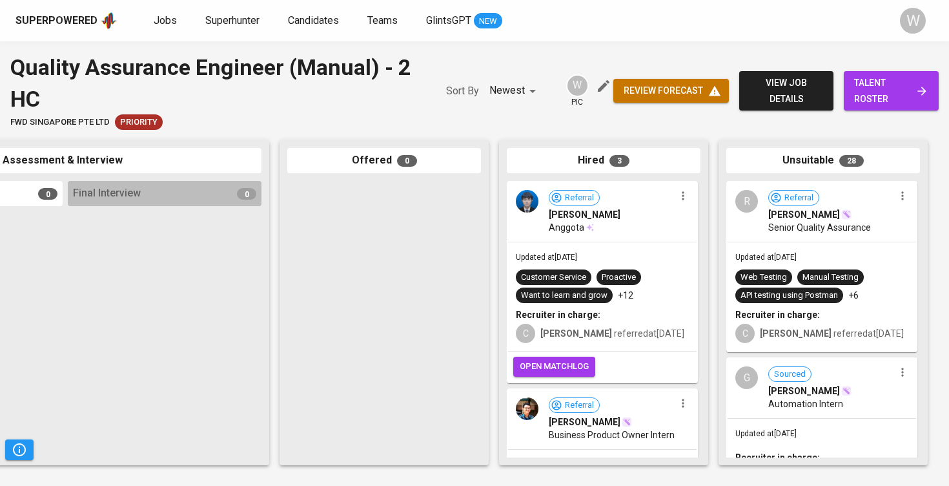
scroll to position [0, 0]
click at [441, 193] on div at bounding box center [384, 319] width 194 height 276
click at [426, 83] on div "Quality Assurance Engineer (Manual) - 2 HC FWD Singapore Pte Ltd Priority Sort …" at bounding box center [311, 91] width 603 height 78
